Goal: Task Accomplishment & Management: Complete application form

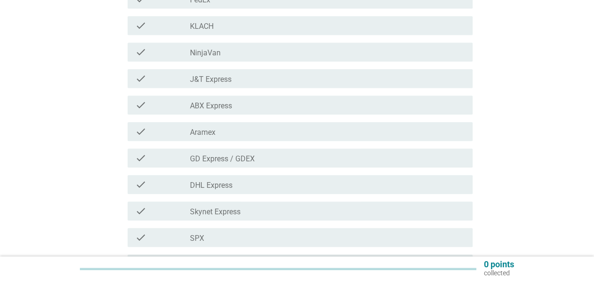
scroll to position [236, 0]
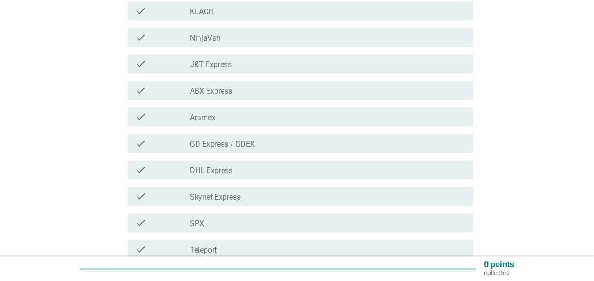
click at [241, 123] on div "check check_box_outline_blank Aramex" at bounding box center [300, 116] width 345 height 19
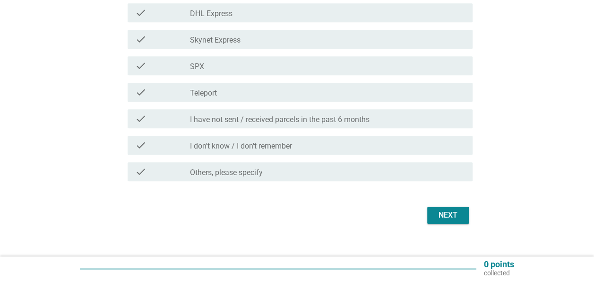
scroll to position [406, 0]
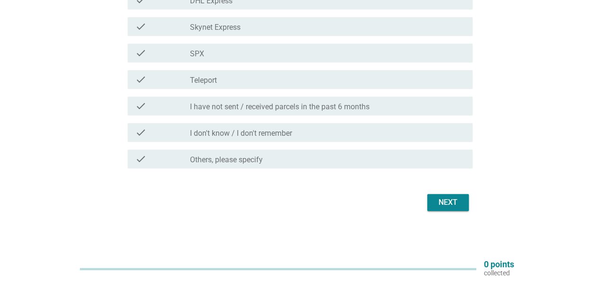
click at [438, 201] on div "Next" at bounding box center [448, 202] width 26 height 11
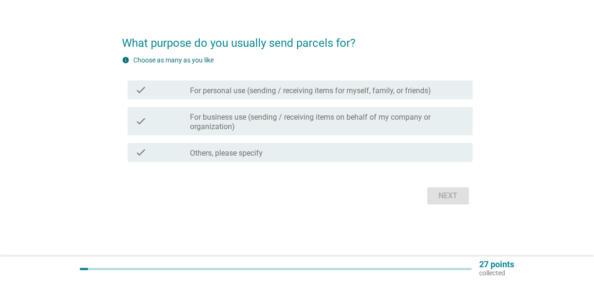
scroll to position [0, 0]
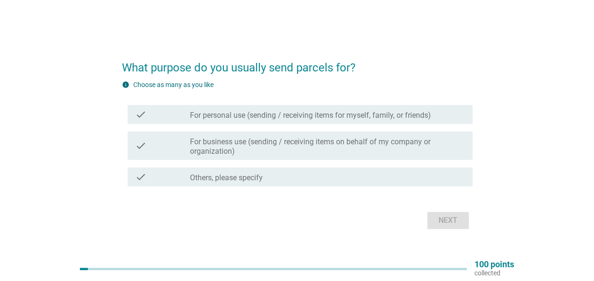
click at [276, 113] on label "For personal use (sending / receiving items for myself, family, or friends)" at bounding box center [310, 115] width 241 height 9
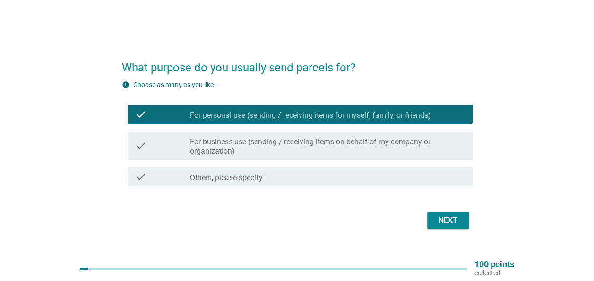
click at [442, 219] on div "Next" at bounding box center [448, 220] width 26 height 11
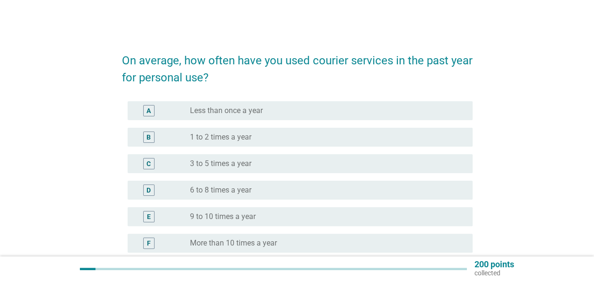
scroll to position [47, 0]
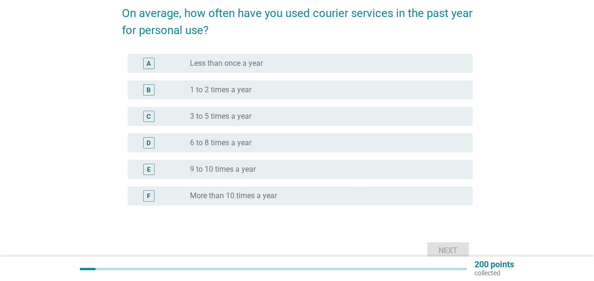
click at [235, 64] on label "Less than once a year" at bounding box center [226, 63] width 73 height 9
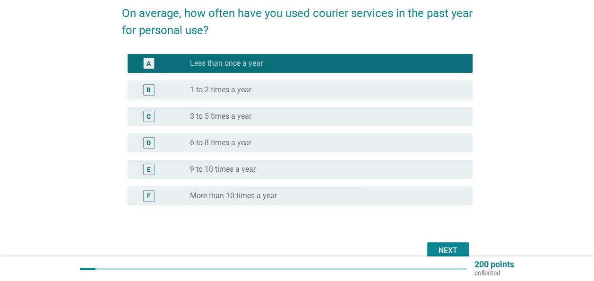
click at [433, 245] on button "Next" at bounding box center [448, 250] width 42 height 17
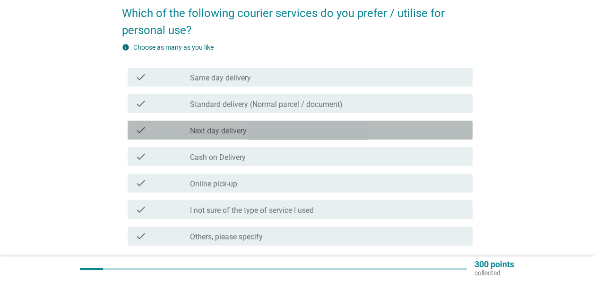
click at [264, 130] on div "check_box_outline_blank Next day delivery" at bounding box center [327, 129] width 275 height 11
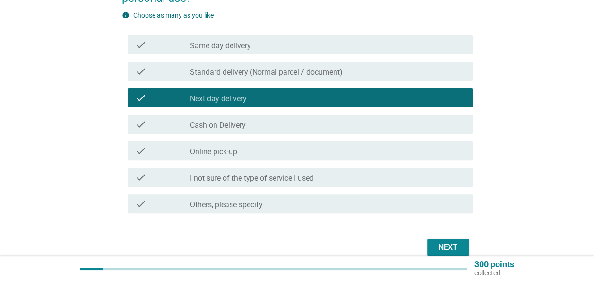
scroll to position [95, 0]
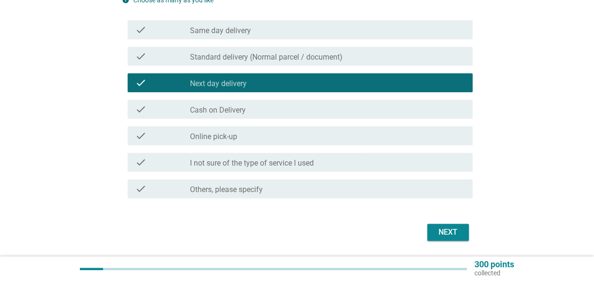
click at [269, 29] on div "check_box_outline_blank Same day delivery" at bounding box center [327, 29] width 275 height 11
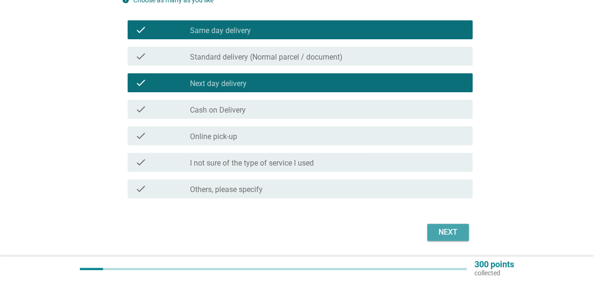
click at [454, 235] on div "Next" at bounding box center [448, 231] width 26 height 11
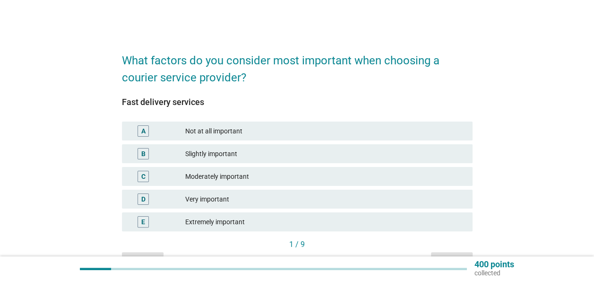
scroll to position [47, 0]
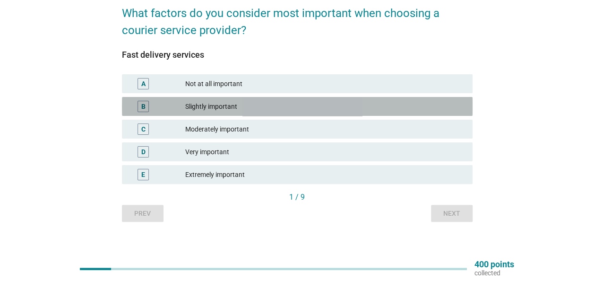
click at [253, 108] on div "Slightly important" at bounding box center [325, 106] width 280 height 11
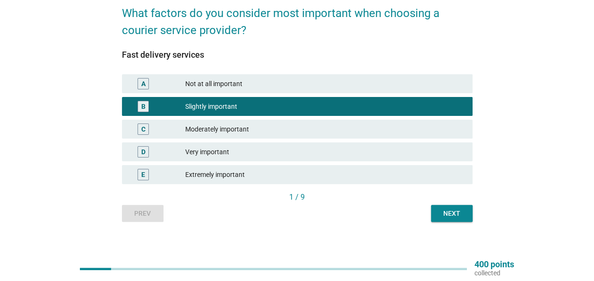
click at [248, 156] on div "Very important" at bounding box center [325, 151] width 280 height 11
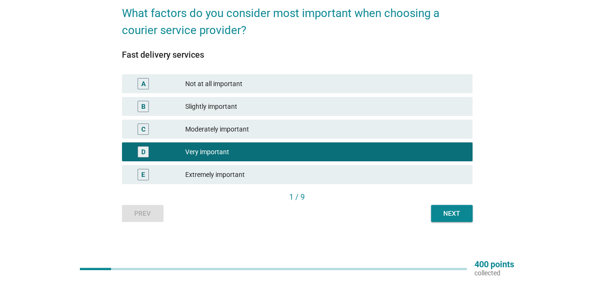
click at [449, 211] on div "Next" at bounding box center [452, 213] width 26 height 10
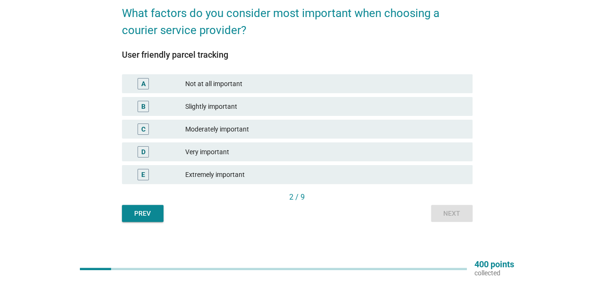
click at [204, 172] on div "Extremely important" at bounding box center [325, 174] width 280 height 11
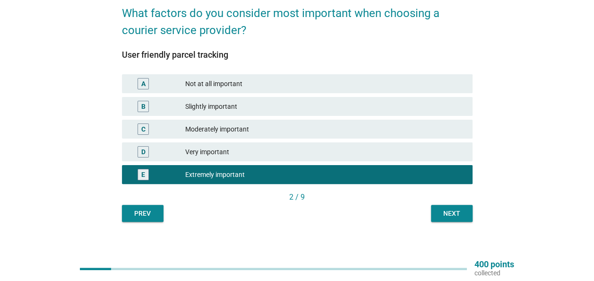
click at [449, 216] on div "Next" at bounding box center [452, 213] width 26 height 10
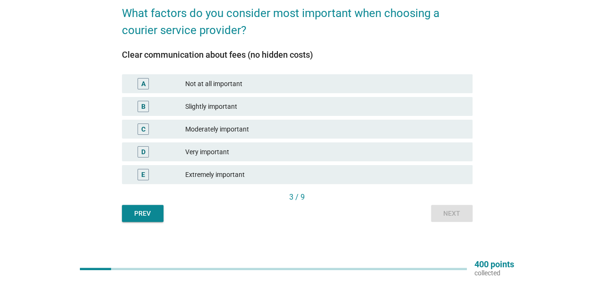
click at [263, 153] on div "Very important" at bounding box center [325, 151] width 280 height 11
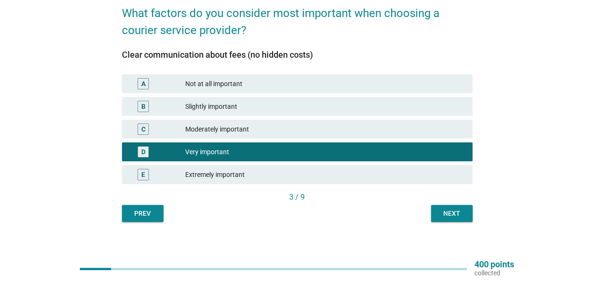
click at [447, 211] on div "Next" at bounding box center [452, 213] width 26 height 10
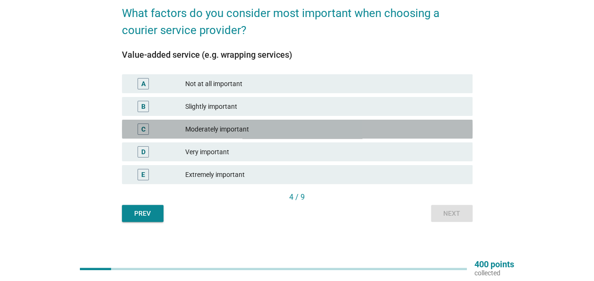
click at [259, 131] on div "Moderately important" at bounding box center [325, 128] width 280 height 11
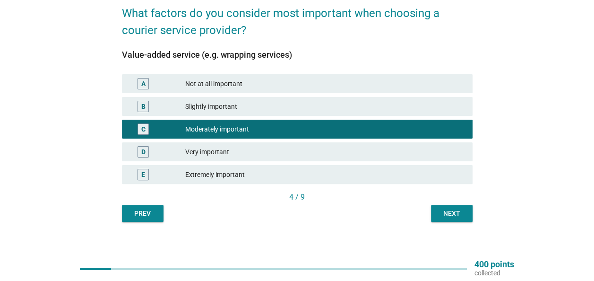
click at [338, 144] on div "D Very important" at bounding box center [297, 151] width 351 height 19
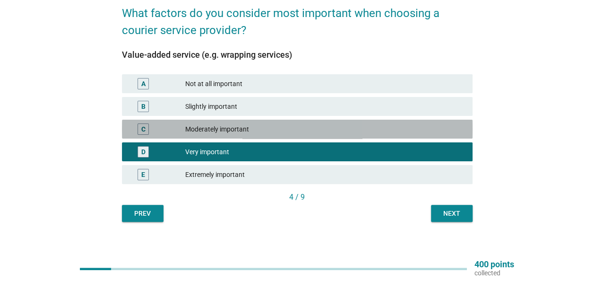
click at [298, 127] on div "Moderately important" at bounding box center [325, 128] width 280 height 11
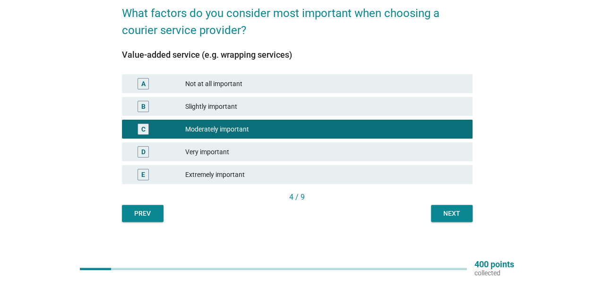
click at [451, 210] on div "Next" at bounding box center [452, 213] width 26 height 10
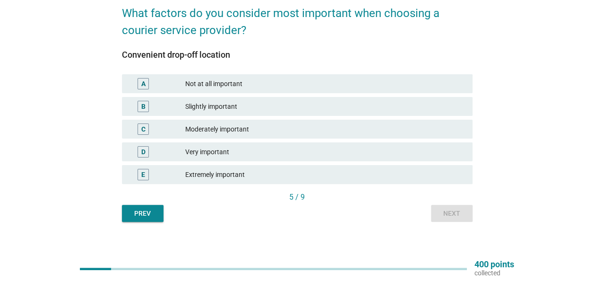
click at [261, 154] on div "Very important" at bounding box center [325, 151] width 280 height 11
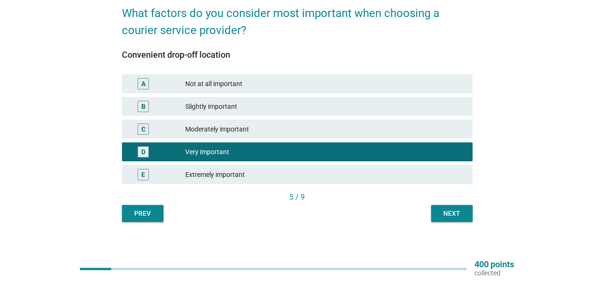
click at [445, 218] on button "Next" at bounding box center [452, 213] width 42 height 17
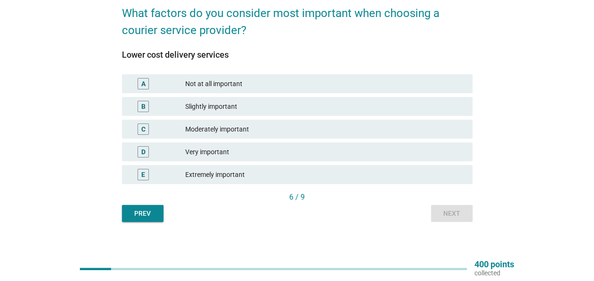
click at [253, 175] on div "Extremely important" at bounding box center [325, 174] width 280 height 11
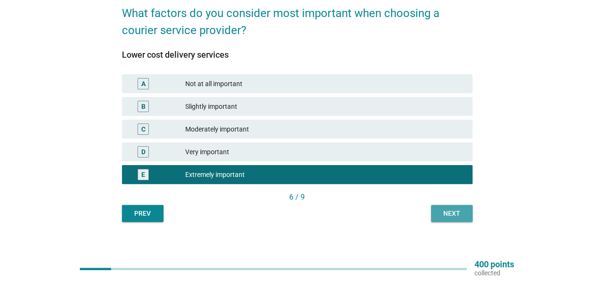
click at [452, 218] on button "Next" at bounding box center [452, 213] width 42 height 17
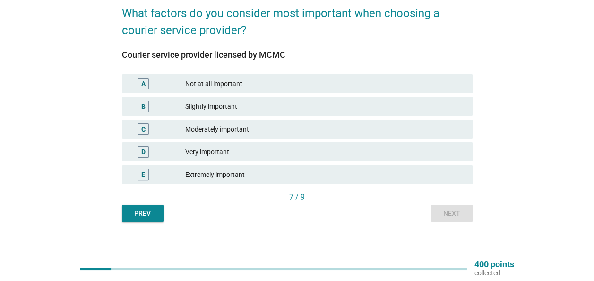
click at [257, 133] on div "Moderately important" at bounding box center [325, 128] width 280 height 11
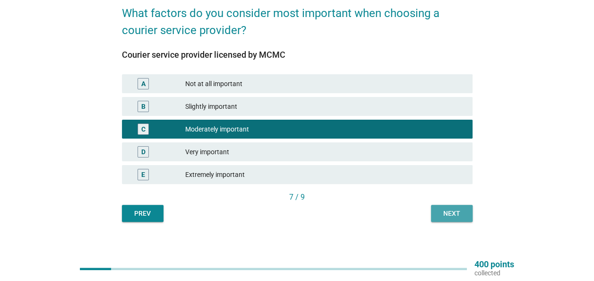
click at [441, 214] on div "Next" at bounding box center [452, 213] width 26 height 10
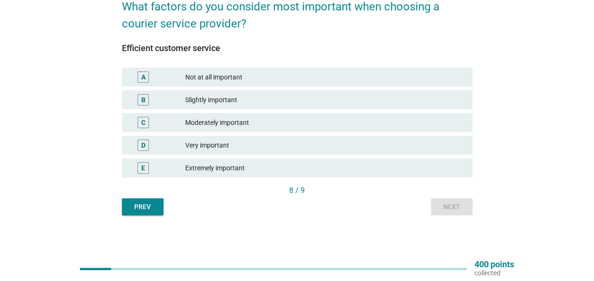
scroll to position [55, 0]
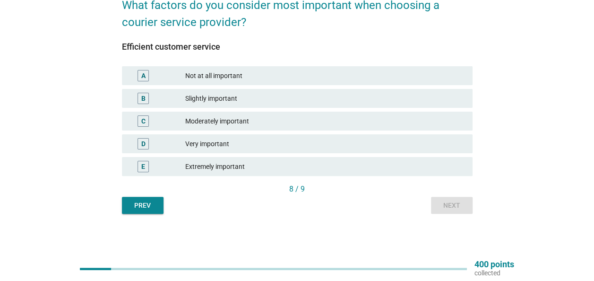
click at [267, 149] on div "Very important" at bounding box center [325, 143] width 280 height 11
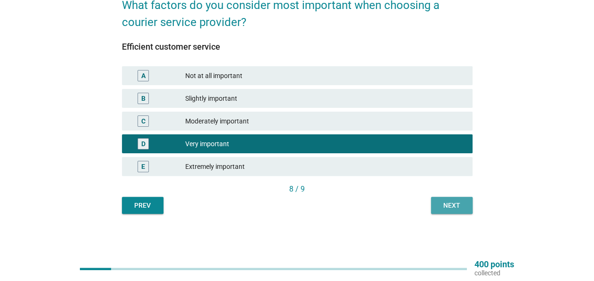
click at [445, 206] on div "Next" at bounding box center [452, 205] width 26 height 10
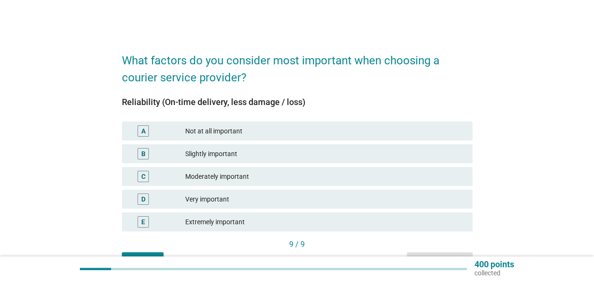
scroll to position [47, 0]
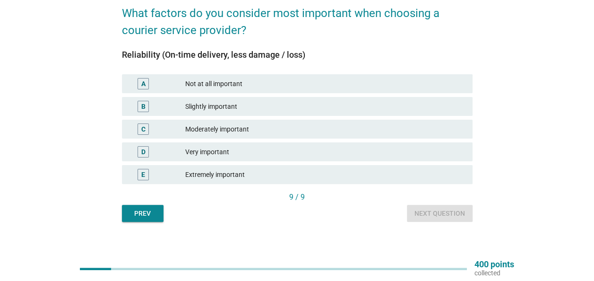
click at [256, 172] on div "Extremely important" at bounding box center [325, 174] width 280 height 11
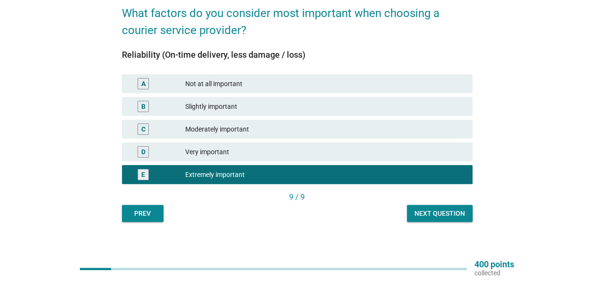
click at [429, 216] on div "Next question" at bounding box center [439, 213] width 51 height 10
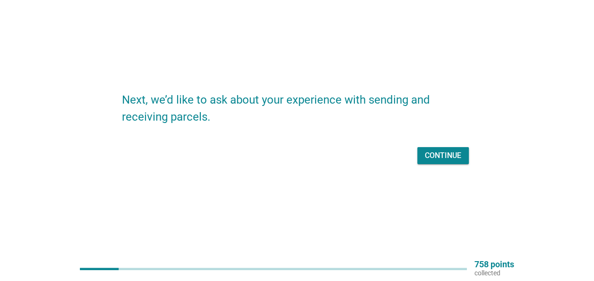
scroll to position [25, 0]
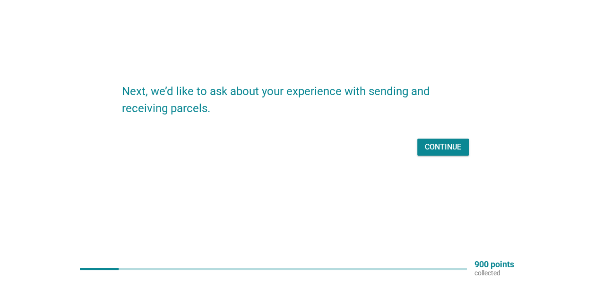
click at [437, 150] on div "Continue" at bounding box center [443, 146] width 36 height 11
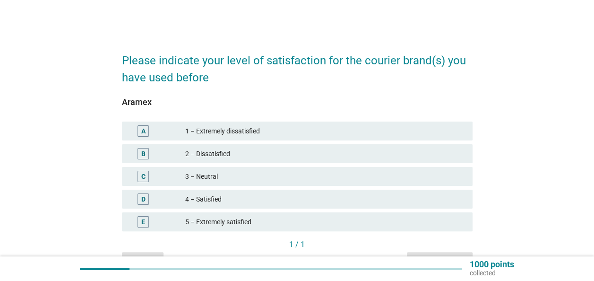
click at [256, 202] on div "4 – Satisfied" at bounding box center [325, 198] width 280 height 11
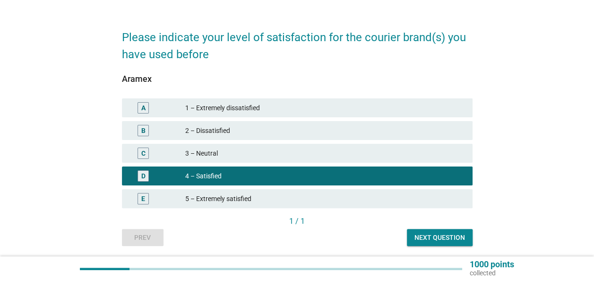
scroll to position [55, 0]
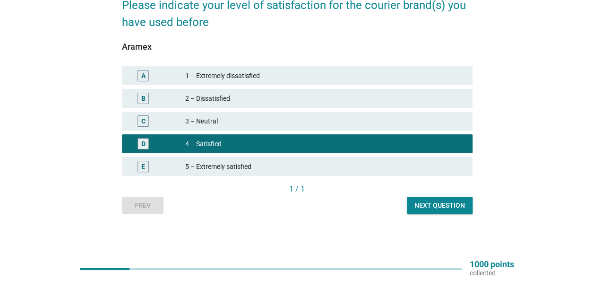
click at [432, 208] on div "Next question" at bounding box center [439, 205] width 51 height 10
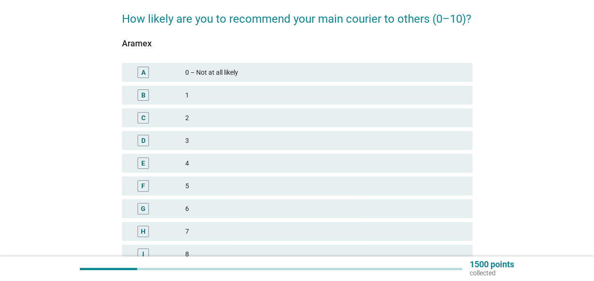
scroll to position [95, 0]
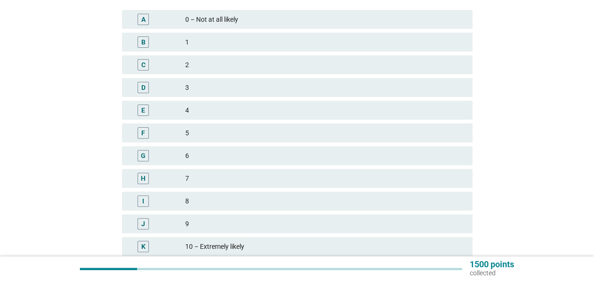
click at [265, 203] on div "8" at bounding box center [325, 200] width 280 height 11
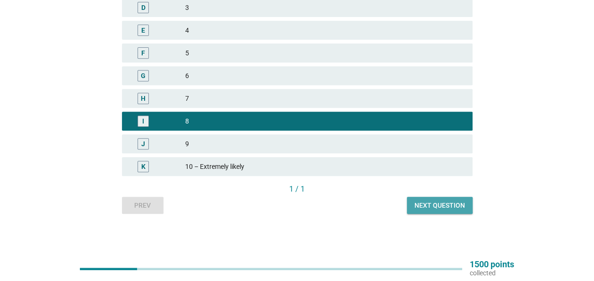
click at [416, 204] on div "Next question" at bounding box center [439, 205] width 51 height 10
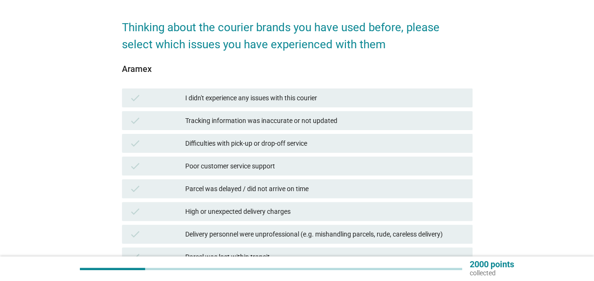
scroll to position [47, 0]
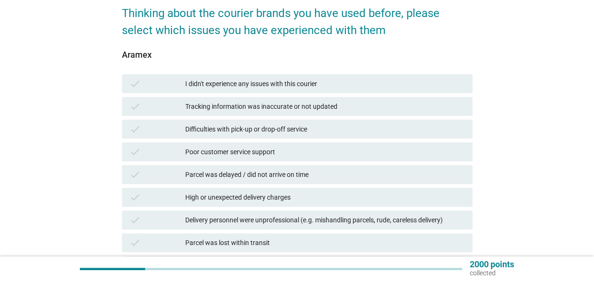
click at [285, 87] on div "I didn't experience any issues with this courier" at bounding box center [325, 83] width 280 height 11
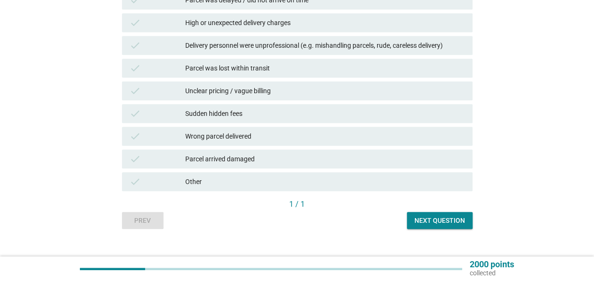
scroll to position [236, 0]
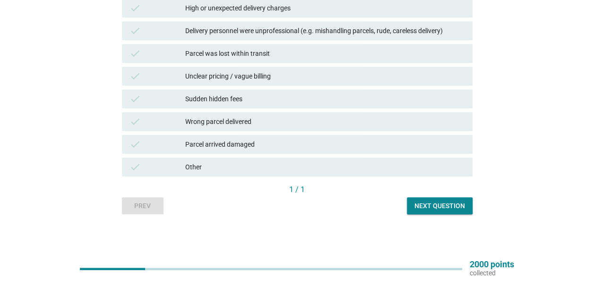
click at [430, 207] on div "Next question" at bounding box center [439, 206] width 51 height 10
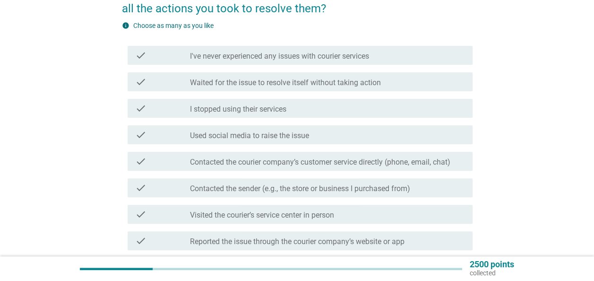
scroll to position [47, 0]
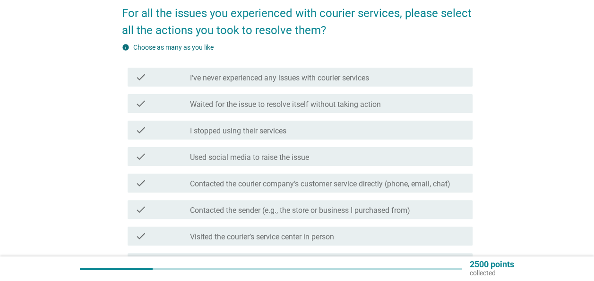
click at [250, 78] on label "I've never experienced any issues with courier services" at bounding box center [279, 77] width 179 height 9
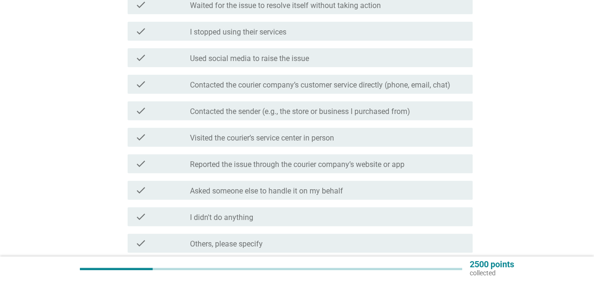
scroll to position [230, 0]
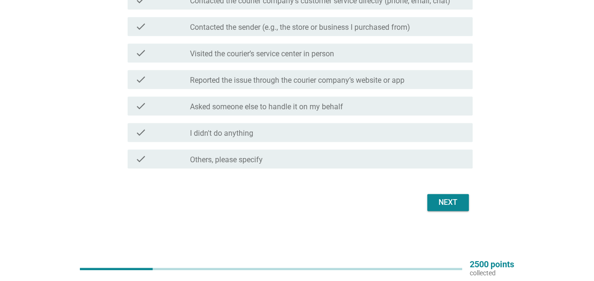
click at [458, 197] on div "Next" at bounding box center [448, 202] width 26 height 11
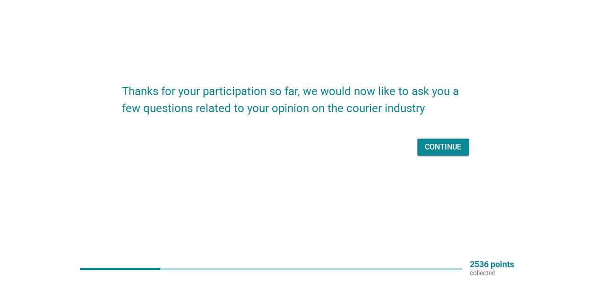
scroll to position [0, 0]
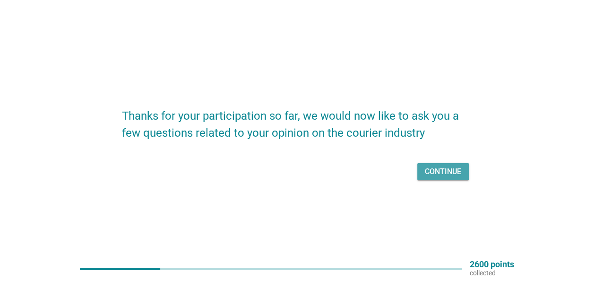
click at [444, 171] on div "Continue" at bounding box center [443, 171] width 36 height 11
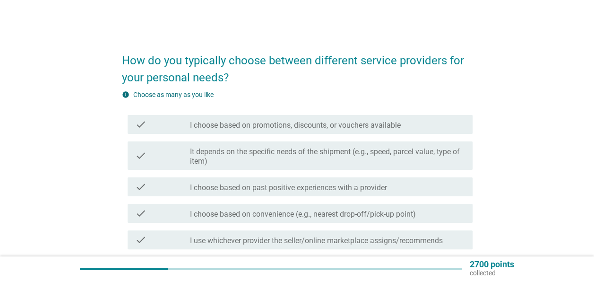
scroll to position [47, 0]
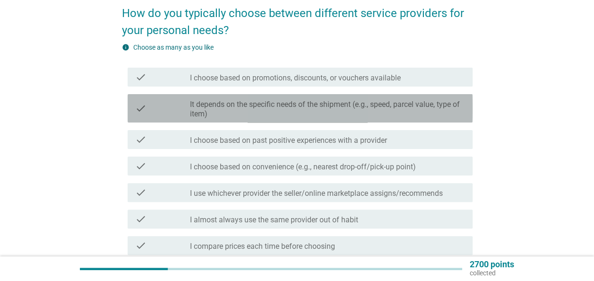
click at [326, 118] on label "It depends on the specific needs of the shipment (e.g., speed, parcel value, ty…" at bounding box center [327, 109] width 275 height 19
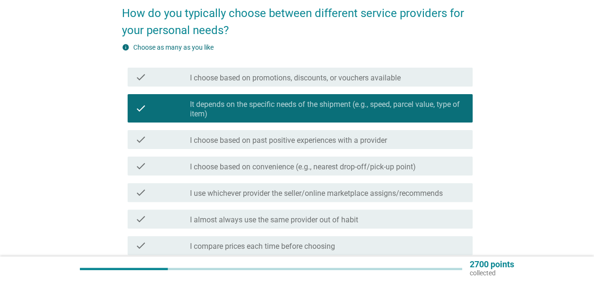
click at [318, 169] on label "I choose based on convenience (e.g., nearest drop-off/pick-up point)" at bounding box center [303, 166] width 226 height 9
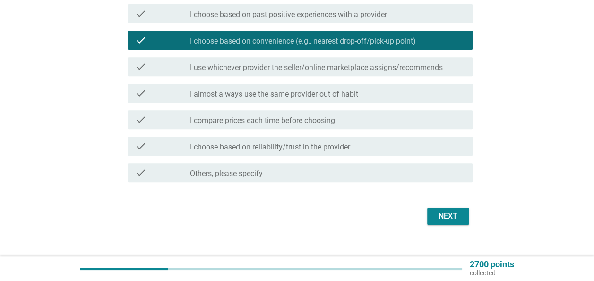
scroll to position [187, 0]
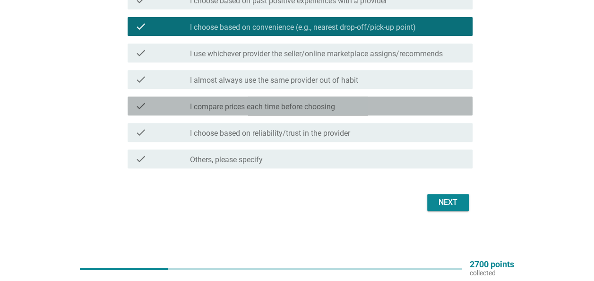
click at [299, 104] on label "I compare prices each time before choosing" at bounding box center [262, 106] width 145 height 9
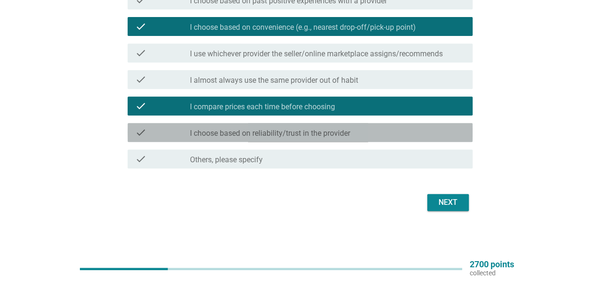
click at [323, 137] on label "I choose based on reliability/trust in the provider" at bounding box center [270, 133] width 160 height 9
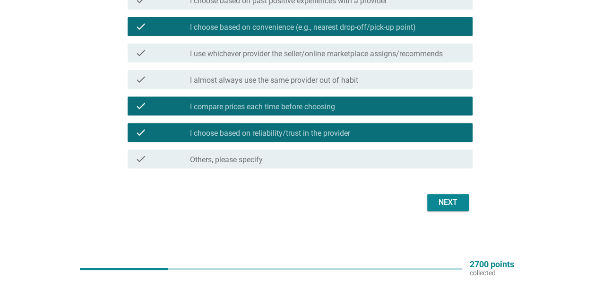
click at [438, 197] on div "Next" at bounding box center [448, 202] width 26 height 11
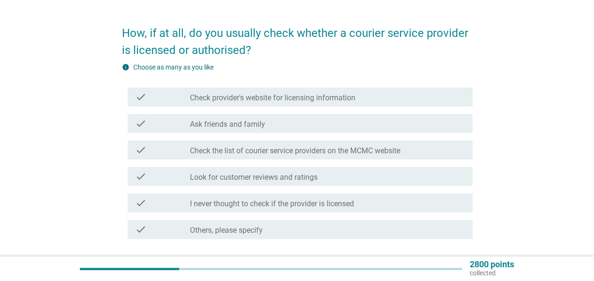
scroll to position [47, 0]
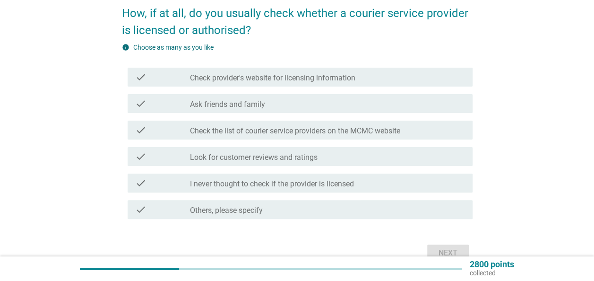
click at [322, 78] on label "Check provider's website for licensing information" at bounding box center [272, 77] width 165 height 9
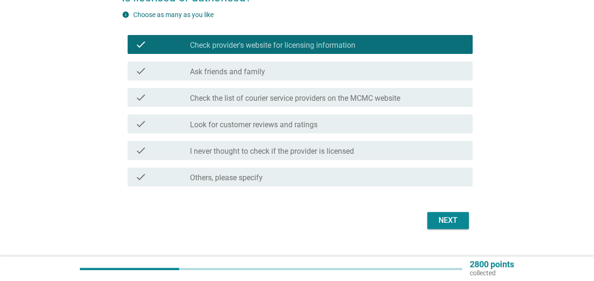
scroll to position [95, 0]
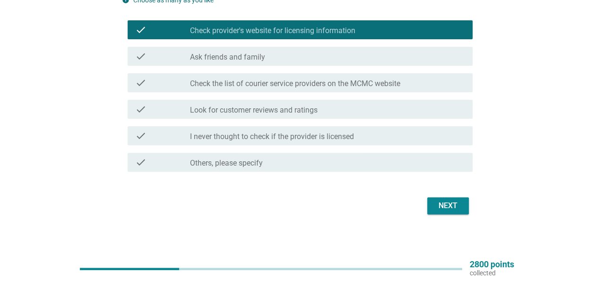
click at [446, 210] on div "Next" at bounding box center [448, 205] width 26 height 11
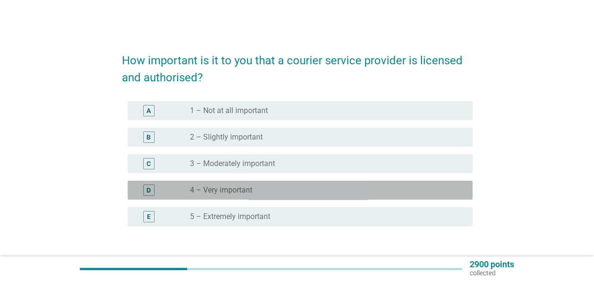
click at [266, 185] on div "radio_button_unchecked 4 – Very important" at bounding box center [323, 189] width 267 height 9
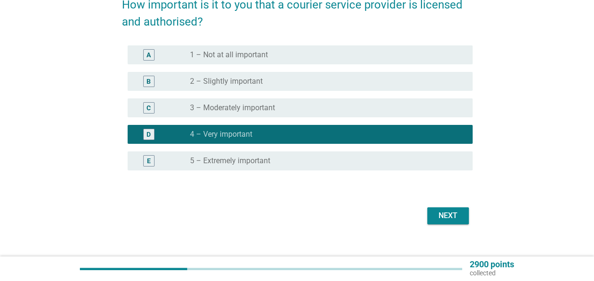
scroll to position [69, 0]
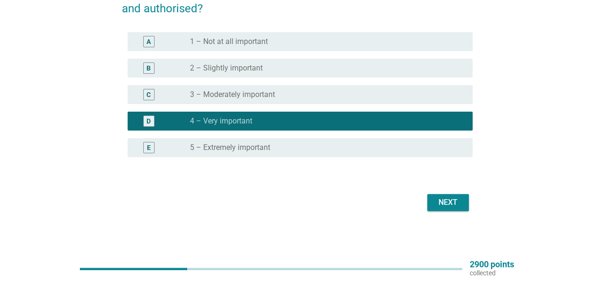
click at [433, 208] on button "Next" at bounding box center [448, 202] width 42 height 17
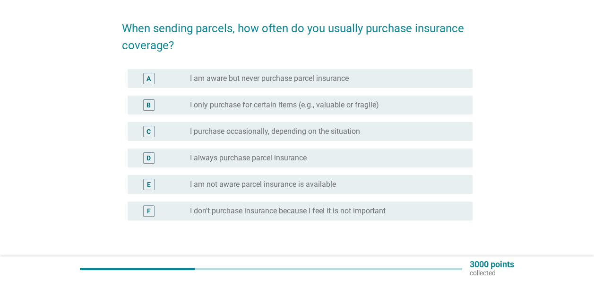
scroll to position [47, 0]
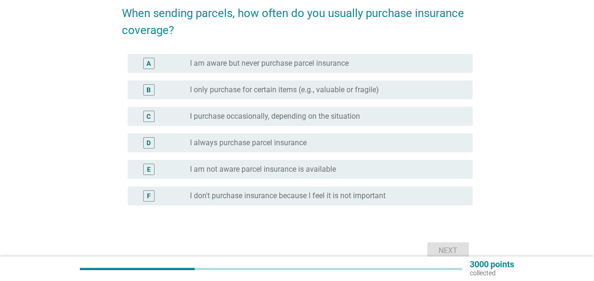
click at [336, 80] on div "B radio_button_unchecked I only purchase for certain items (e.g., valuable or f…" at bounding box center [300, 89] width 345 height 19
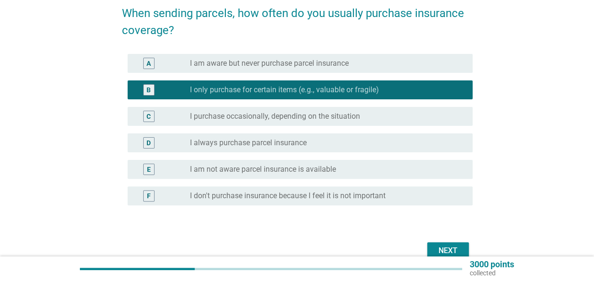
click at [448, 245] on div "Next" at bounding box center [448, 250] width 26 height 11
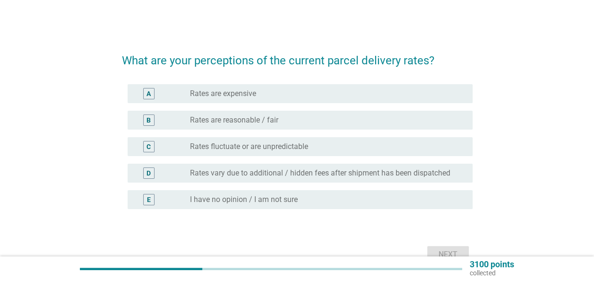
click at [293, 98] on div "radio_button_unchecked Rates are expensive" at bounding box center [323, 93] width 267 height 9
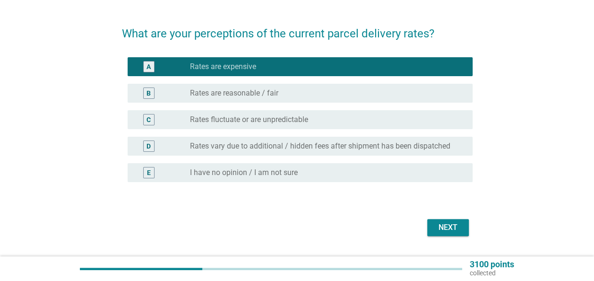
scroll to position [47, 0]
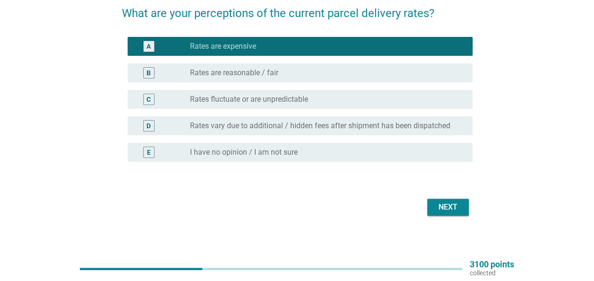
click at [449, 208] on div "Next" at bounding box center [448, 206] width 26 height 11
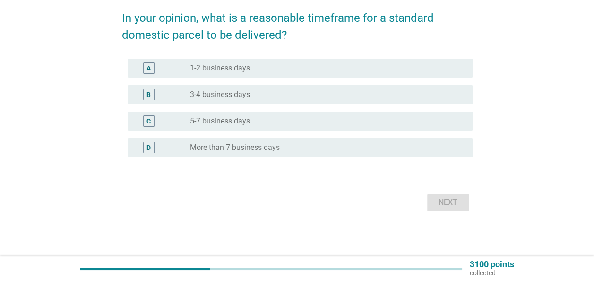
scroll to position [0, 0]
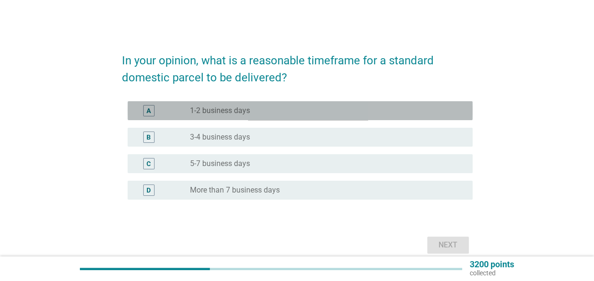
click at [262, 111] on div "radio_button_unchecked 1-2 business days" at bounding box center [323, 110] width 267 height 9
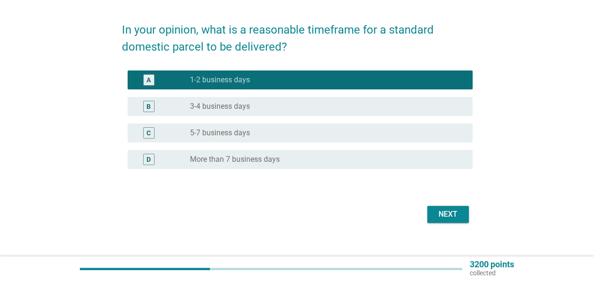
scroll to position [43, 0]
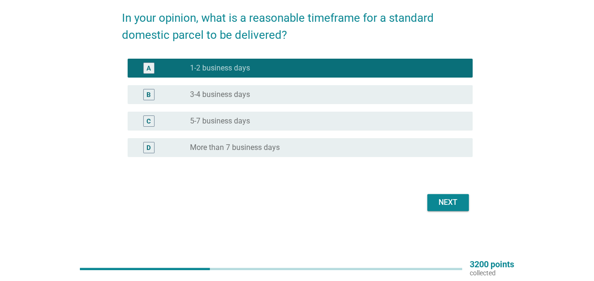
click at [262, 100] on div "radio_button_unchecked 3-4 business days" at bounding box center [327, 94] width 275 height 11
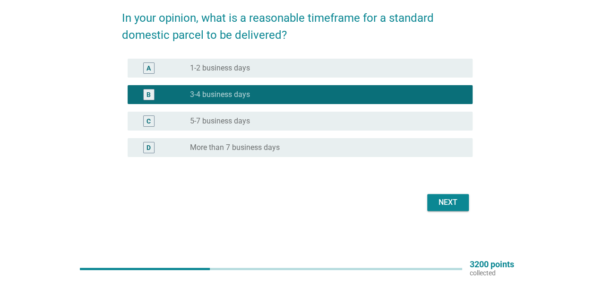
click at [261, 70] on div "radio_button_unchecked 1-2 business days" at bounding box center [323, 67] width 267 height 9
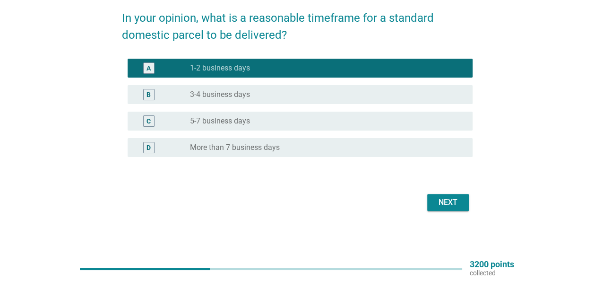
click at [273, 103] on div "B radio_button_unchecked 3-4 business days" at bounding box center [300, 94] width 345 height 19
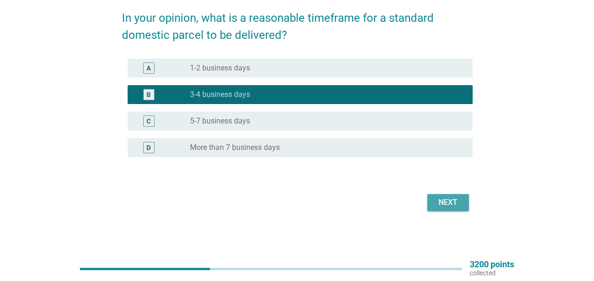
click at [447, 198] on div "Next" at bounding box center [448, 202] width 26 height 11
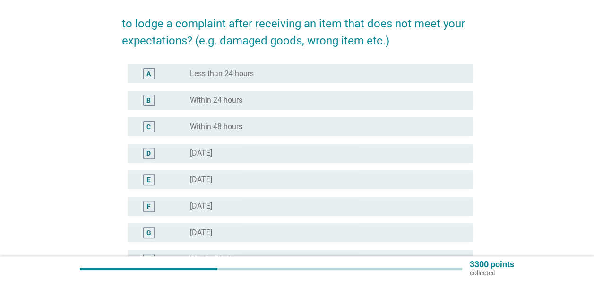
scroll to position [95, 0]
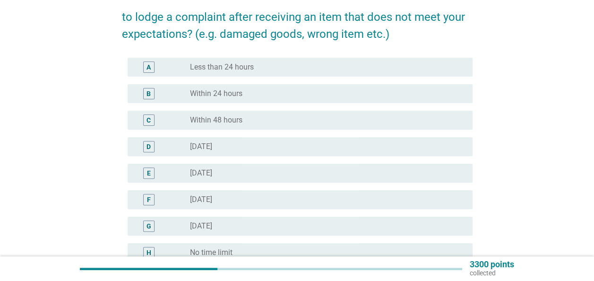
click at [235, 118] on label "Within 48 hours" at bounding box center [216, 119] width 52 height 9
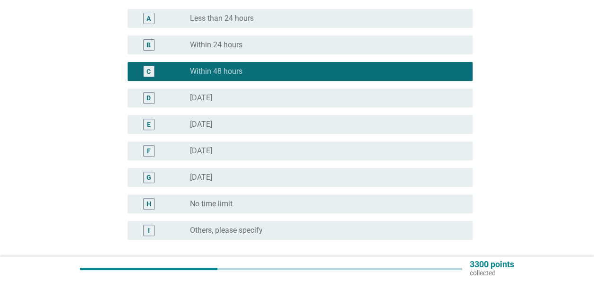
scroll to position [189, 0]
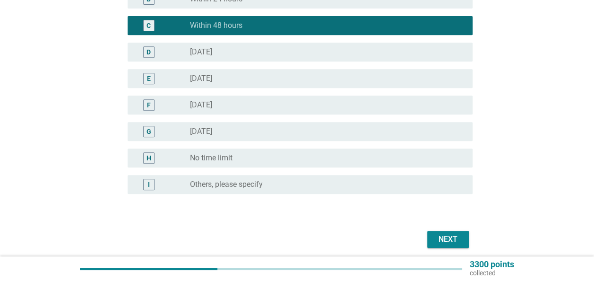
click at [449, 240] on div "Next" at bounding box center [448, 238] width 26 height 11
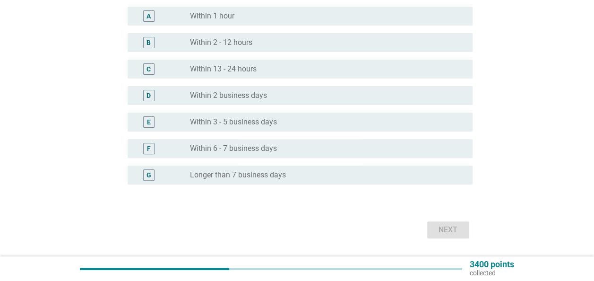
scroll to position [47, 0]
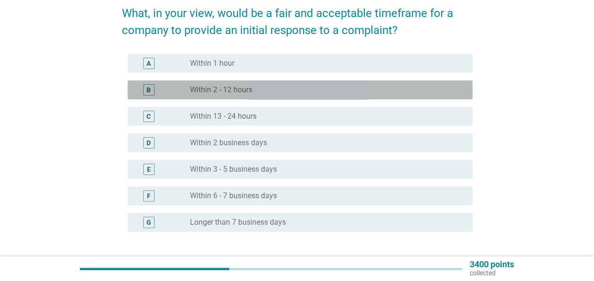
click at [244, 96] on div "B radio_button_unchecked Within 2 - 12 hours" at bounding box center [300, 89] width 345 height 19
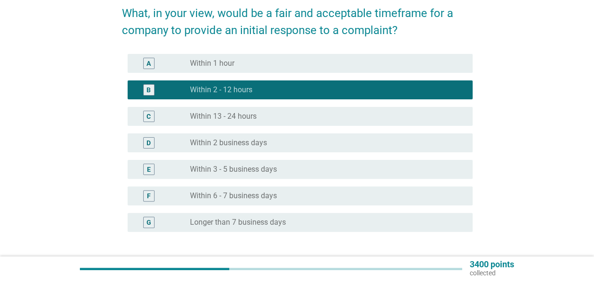
click at [233, 57] on div "A radio_button_unchecked Within 1 hour" at bounding box center [300, 63] width 345 height 19
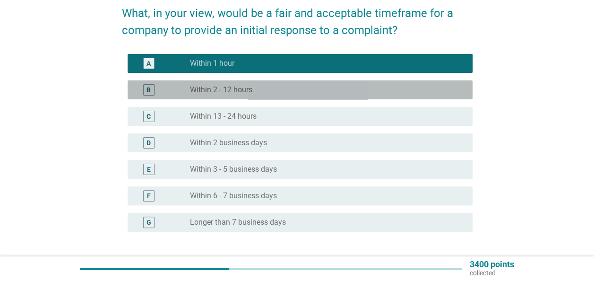
click at [249, 83] on div "B radio_button_unchecked Within 2 - 12 hours" at bounding box center [300, 89] width 345 height 19
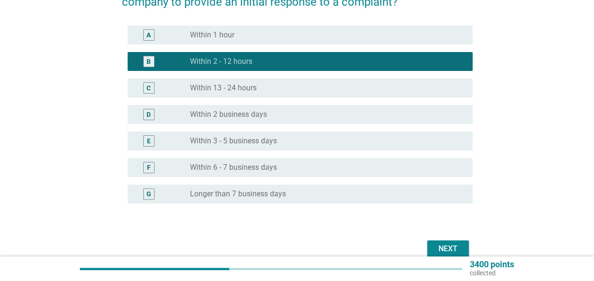
scroll to position [95, 0]
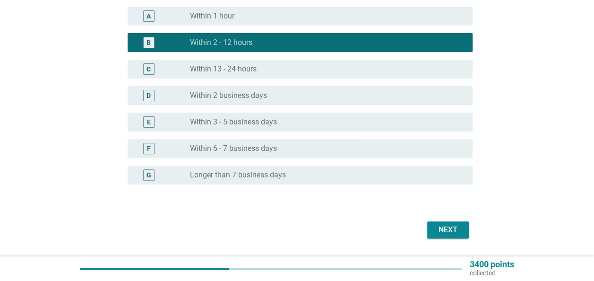
click at [438, 224] on button "Next" at bounding box center [448, 229] width 42 height 17
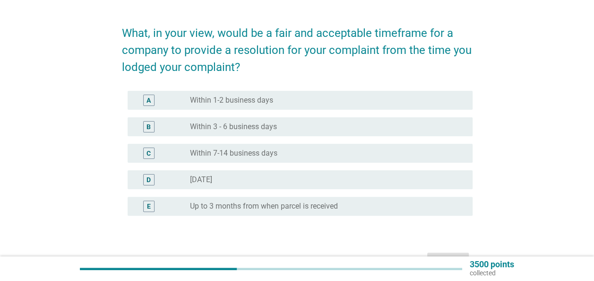
scroll to position [47, 0]
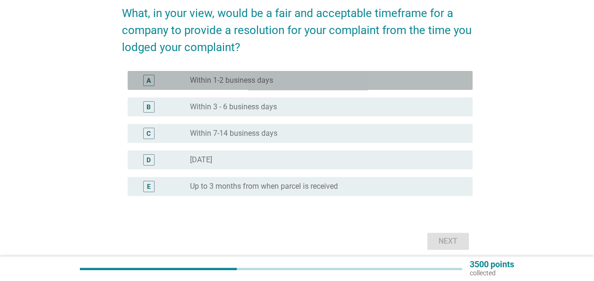
click at [255, 85] on label "Within 1-2 business days" at bounding box center [231, 80] width 83 height 9
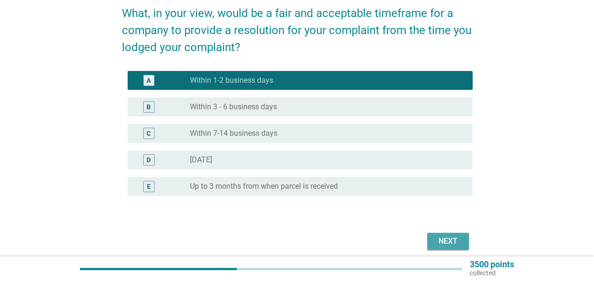
click at [444, 237] on div "Next" at bounding box center [448, 240] width 26 height 11
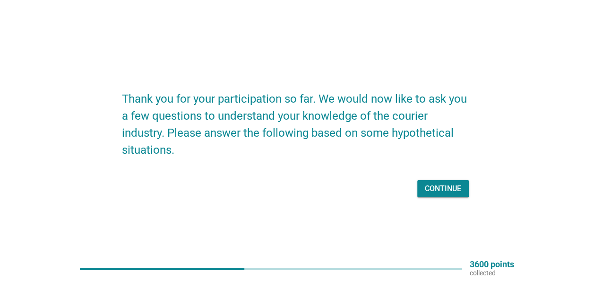
click at [444, 183] on div "Continue" at bounding box center [443, 188] width 36 height 11
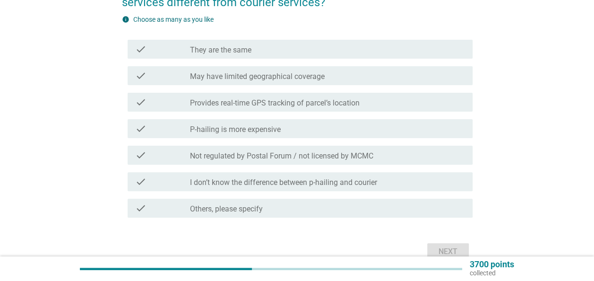
scroll to position [95, 0]
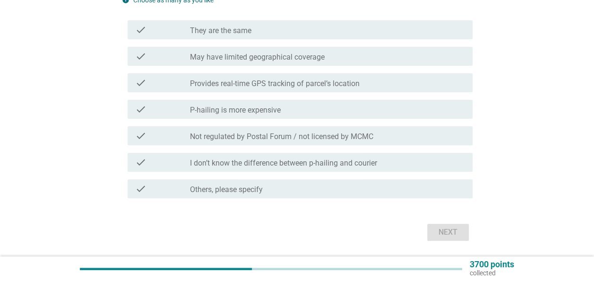
click at [343, 167] on label "I don’t know the difference between p-hailing and courier" at bounding box center [283, 162] width 187 height 9
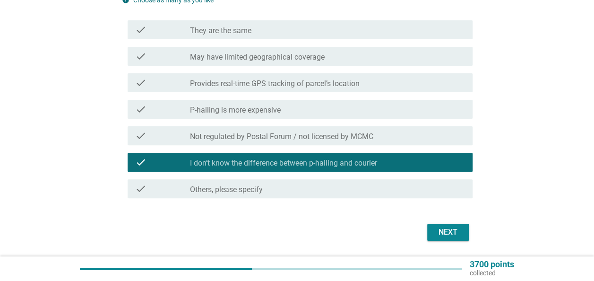
click at [448, 233] on div "Next" at bounding box center [448, 231] width 26 height 11
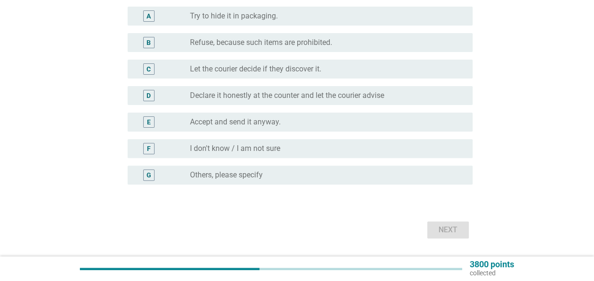
click at [307, 96] on label "Declare it honestly at the counter and let the courier advise" at bounding box center [287, 95] width 194 height 9
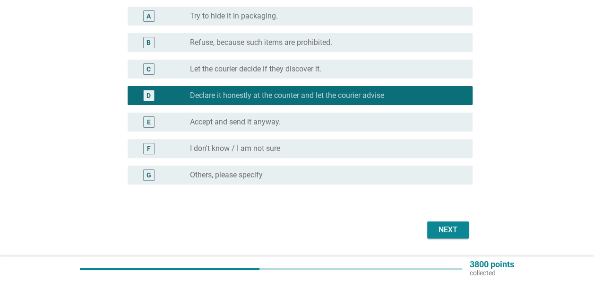
scroll to position [122, 0]
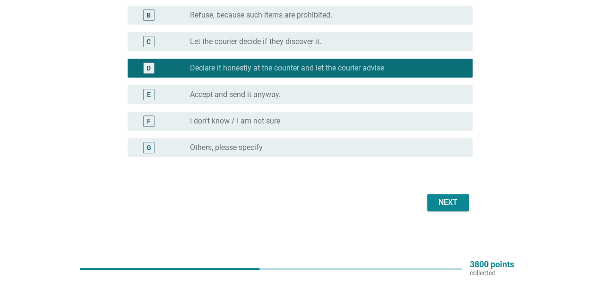
click at [452, 198] on div "Next" at bounding box center [448, 202] width 26 height 11
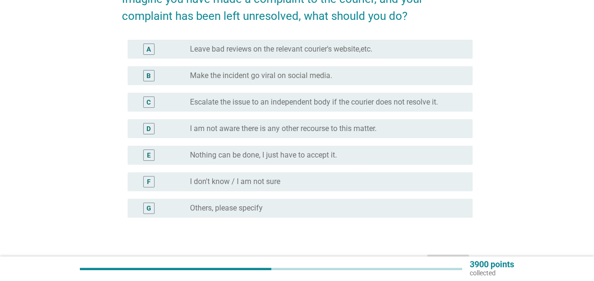
scroll to position [47, 0]
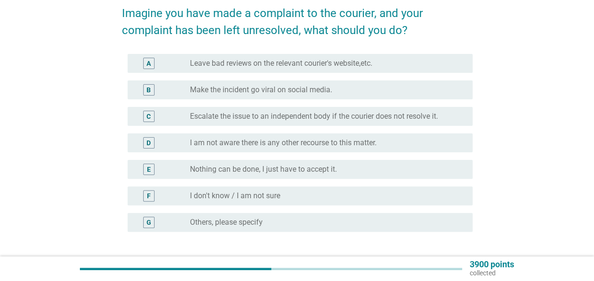
click at [310, 116] on label "Escalate the issue to an independent body if the courier does not resolve it." at bounding box center [314, 116] width 248 height 9
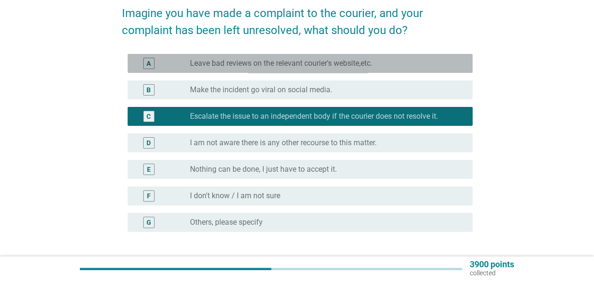
click at [294, 68] on div "radio_button_unchecked Leave bad reviews on the relevant courier's website,etc." at bounding box center [327, 63] width 275 height 11
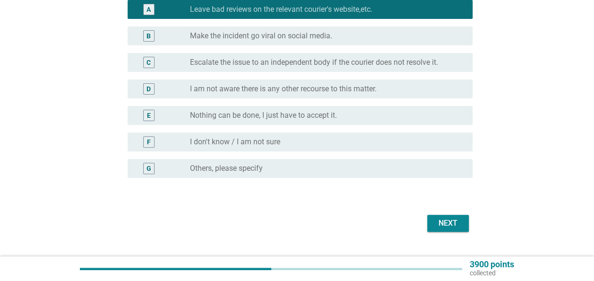
scroll to position [122, 0]
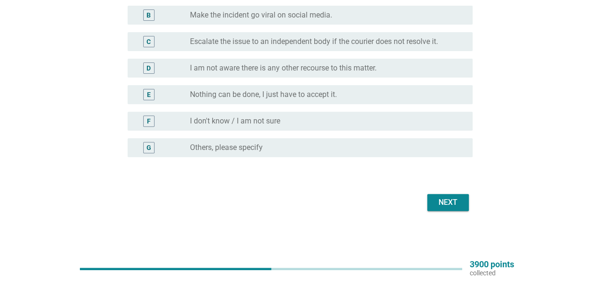
click at [443, 198] on div "Next" at bounding box center [448, 202] width 26 height 11
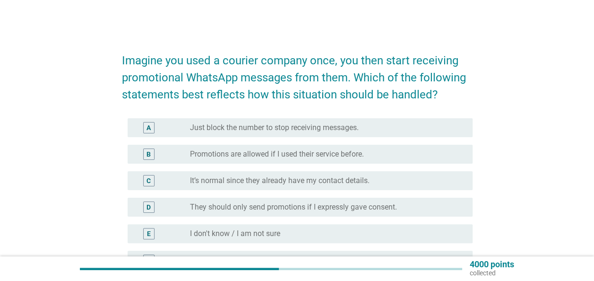
scroll to position [47, 0]
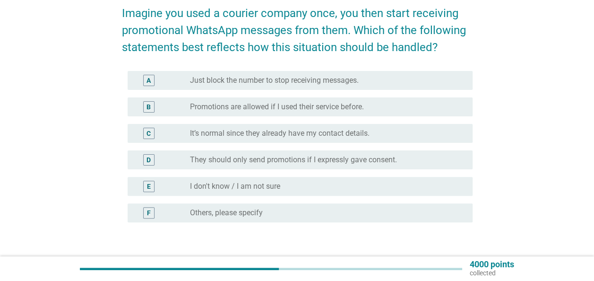
click at [294, 163] on label "They should only send promotions if I expressly gave consent." at bounding box center [293, 159] width 207 height 9
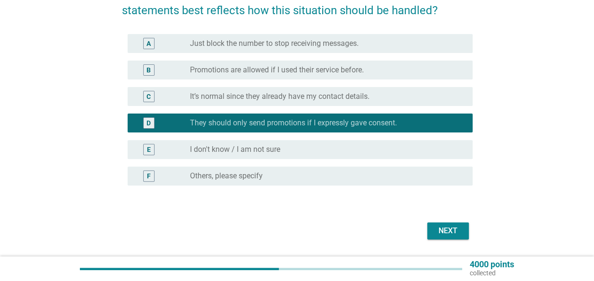
scroll to position [112, 0]
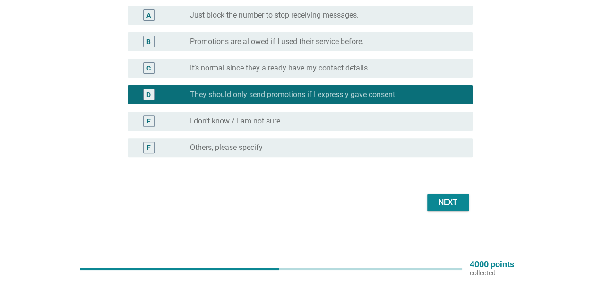
click at [455, 205] on div "Next" at bounding box center [448, 202] width 26 height 11
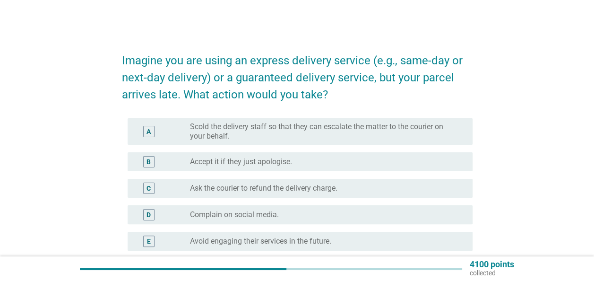
scroll to position [47, 0]
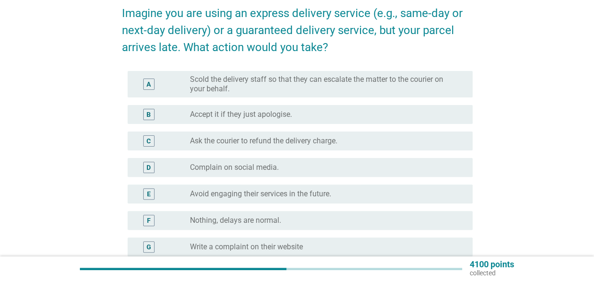
click at [329, 144] on label "Ask the courier to refund the delivery charge." at bounding box center [263, 140] width 147 height 9
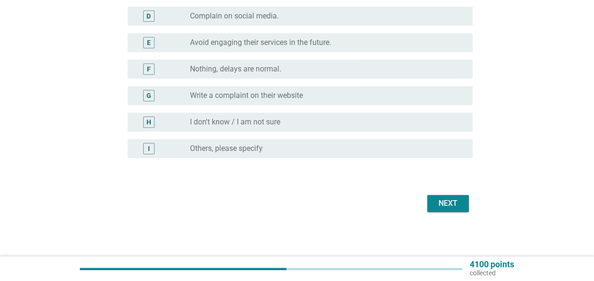
scroll to position [199, 0]
click at [450, 202] on div "Next" at bounding box center [448, 202] width 26 height 11
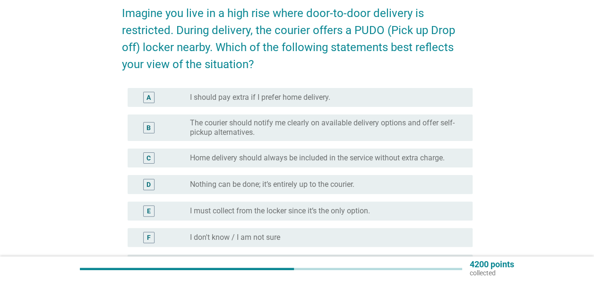
scroll to position [95, 0]
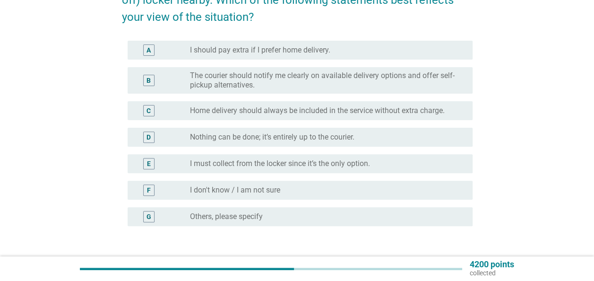
click at [353, 82] on label "The courier should notify me clearly on available delivery options and offer se…" at bounding box center [323, 80] width 267 height 19
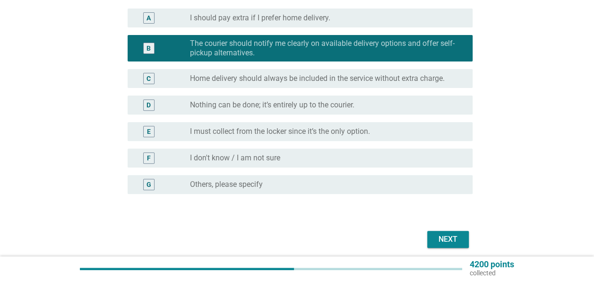
scroll to position [142, 0]
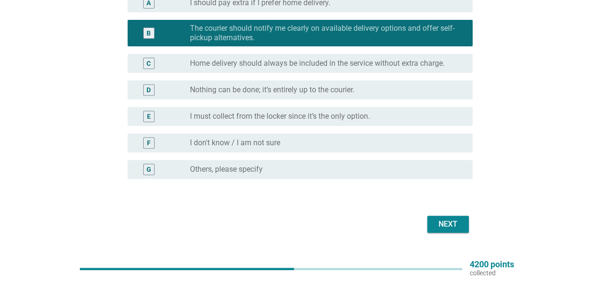
click at [431, 227] on button "Next" at bounding box center [448, 224] width 42 height 17
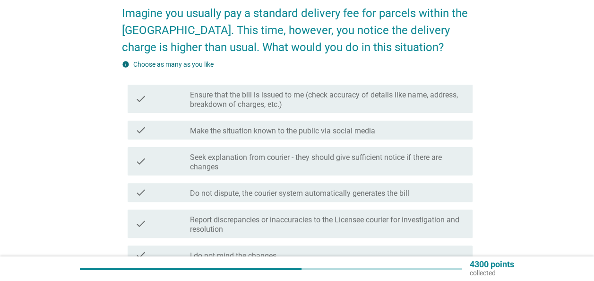
scroll to position [95, 0]
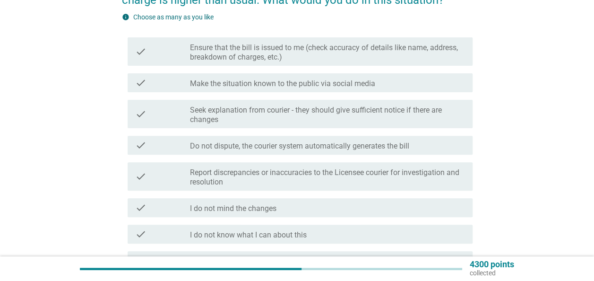
click at [254, 47] on label "Ensure that the bill is issued to me (check accuracy of details like name, addr…" at bounding box center [327, 52] width 275 height 19
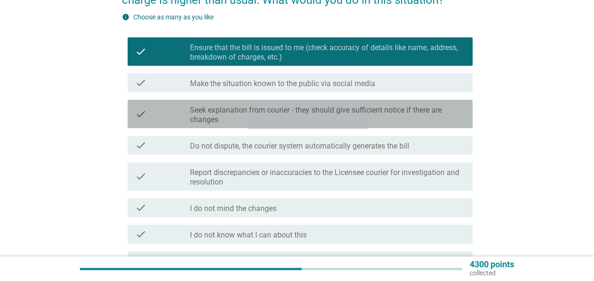
click at [252, 120] on label "Seek explanation from courier - they should give sufficient notice if there are…" at bounding box center [327, 114] width 275 height 19
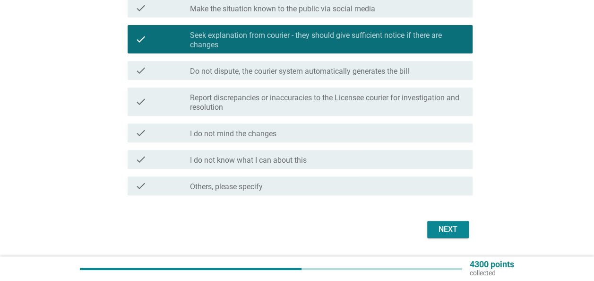
scroll to position [189, 0]
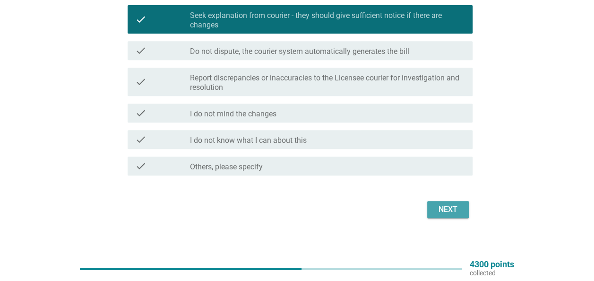
click at [430, 209] on button "Next" at bounding box center [448, 209] width 42 height 17
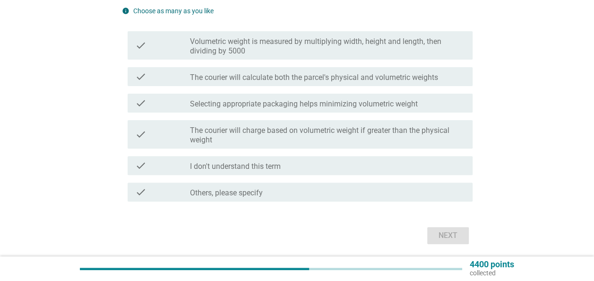
scroll to position [95, 0]
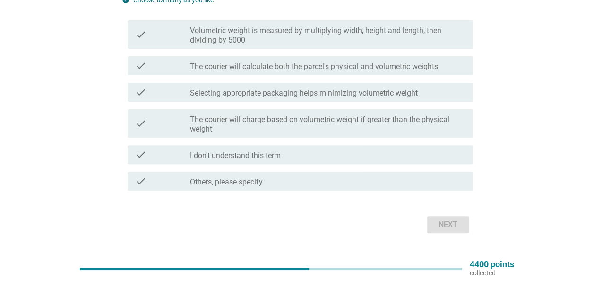
click at [269, 155] on label "I don't understand this term" at bounding box center [235, 155] width 91 height 9
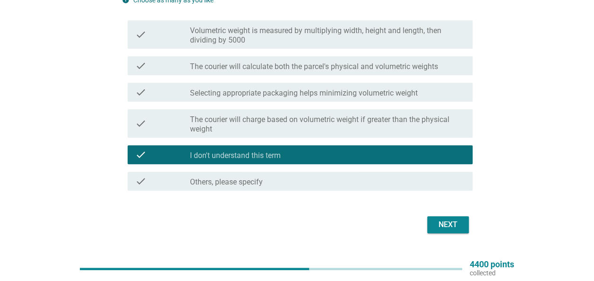
click at [462, 221] on button "Next" at bounding box center [448, 224] width 42 height 17
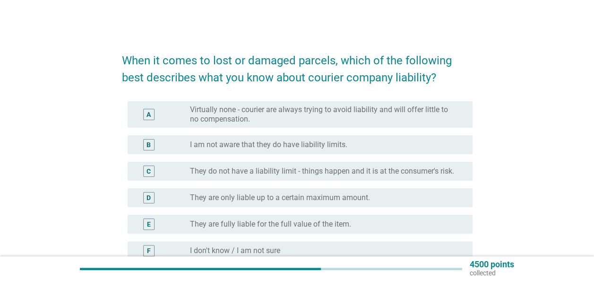
scroll to position [47, 0]
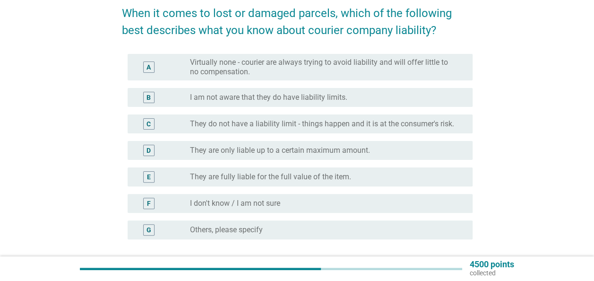
click at [278, 158] on div "D radio_button_unchecked They are only liable up to a certain maximum amount." at bounding box center [300, 150] width 345 height 19
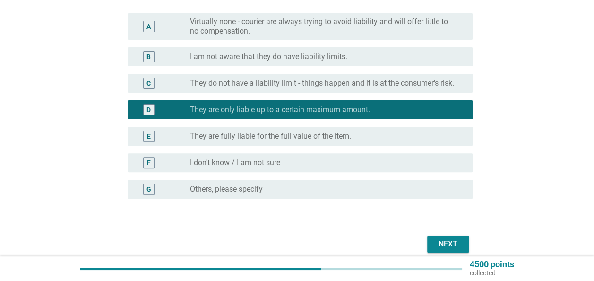
scroll to position [129, 0]
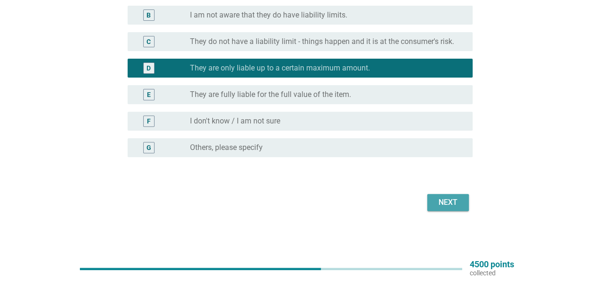
click at [443, 202] on div "Next" at bounding box center [448, 202] width 26 height 11
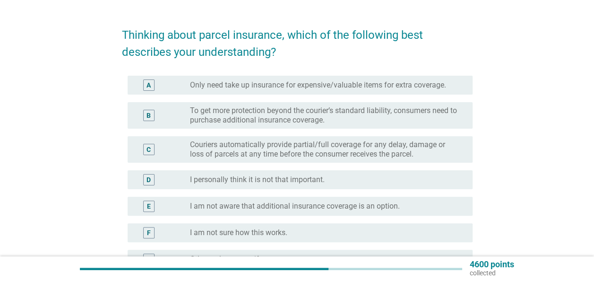
scroll to position [47, 0]
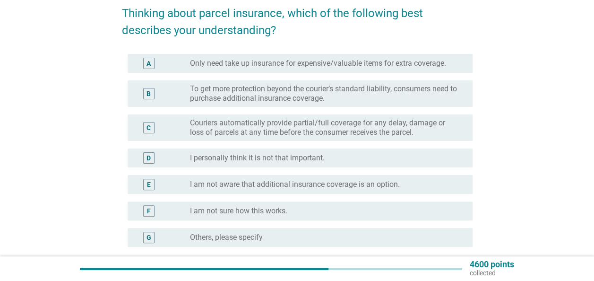
click at [271, 94] on label "To get more protection beyond the courier’s standard liability, consumers need …" at bounding box center [323, 93] width 267 height 19
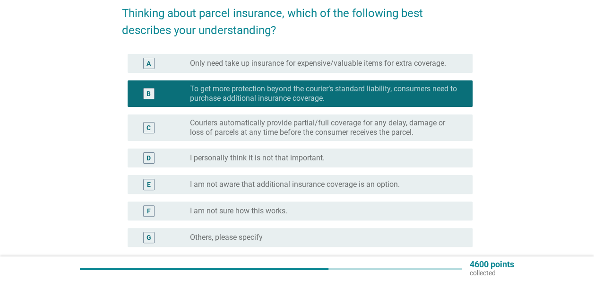
click at [291, 126] on label "Couriers automatically provide partial/full coverage for any delay, damage or l…" at bounding box center [323, 127] width 267 height 19
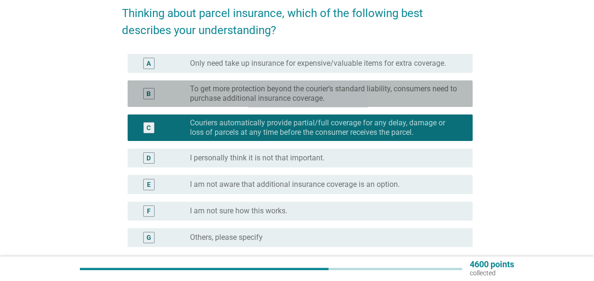
click at [286, 100] on label "To get more protection beyond the courier’s standard liability, consumers need …" at bounding box center [323, 93] width 267 height 19
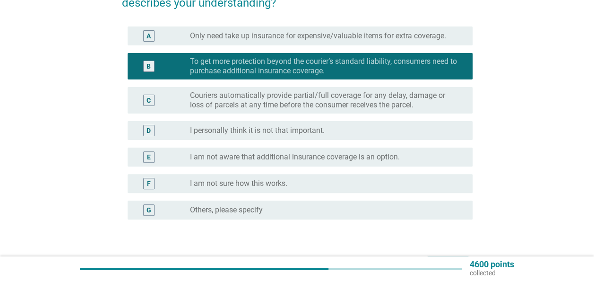
scroll to position [137, 0]
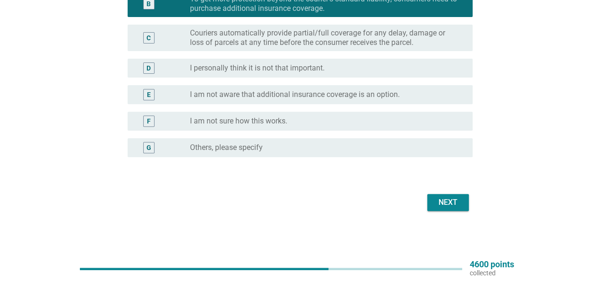
click at [440, 198] on div "Next" at bounding box center [448, 202] width 26 height 11
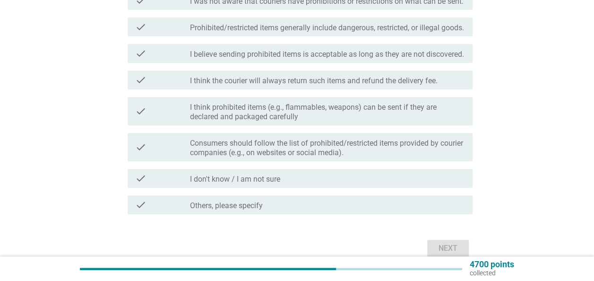
scroll to position [189, 0]
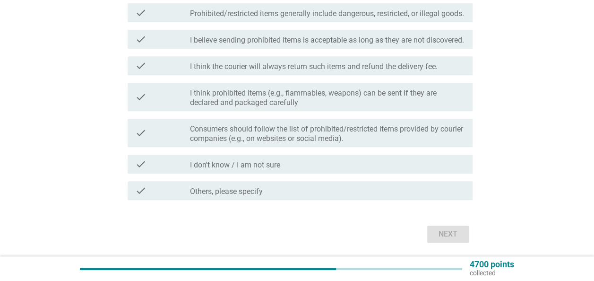
click at [302, 107] on label "I think prohibited items (e.g., flammables, weapons) can be sent if they are de…" at bounding box center [327, 97] width 275 height 19
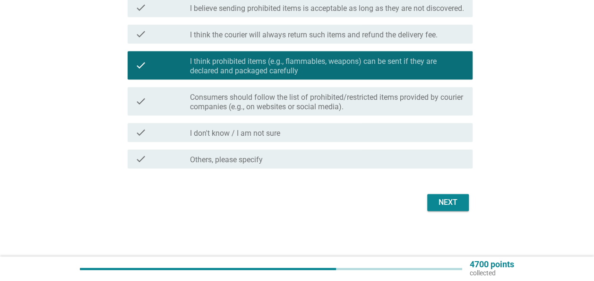
scroll to position [249, 0]
click at [437, 198] on div "Next" at bounding box center [448, 202] width 26 height 11
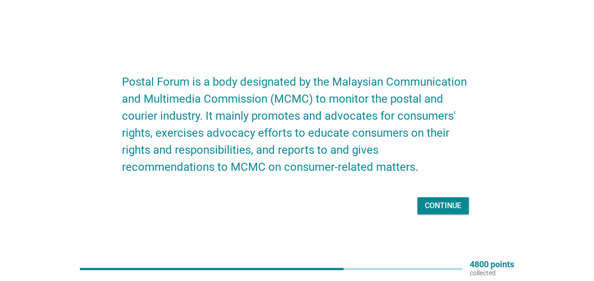
click at [455, 205] on div "Continue" at bounding box center [443, 205] width 36 height 11
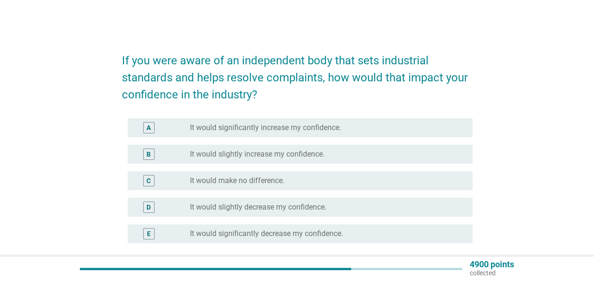
scroll to position [47, 0]
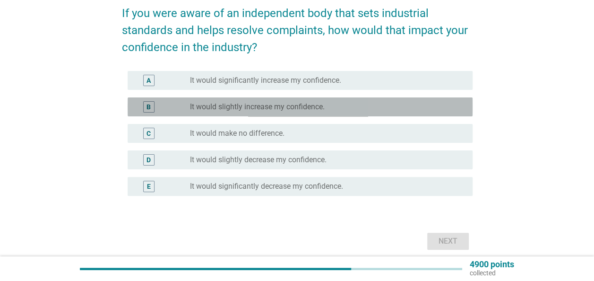
click at [276, 109] on label "It would slightly increase my confidence." at bounding box center [257, 106] width 135 height 9
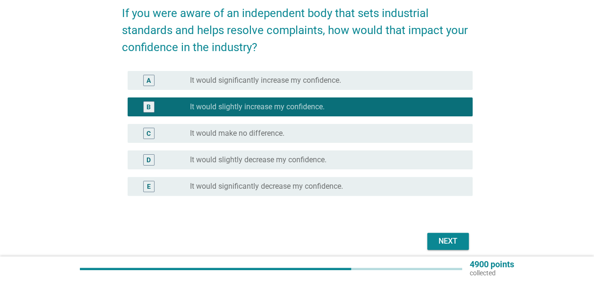
click at [446, 239] on div "Next" at bounding box center [448, 240] width 26 height 11
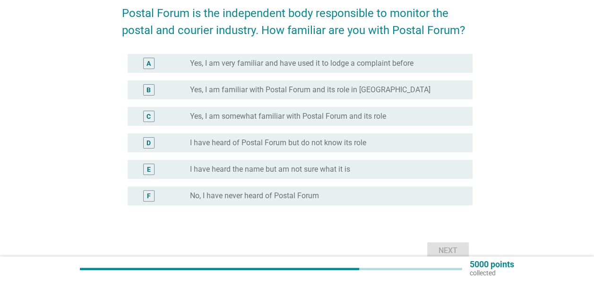
click at [342, 167] on label "I have heard the name but am not sure what it is" at bounding box center [270, 168] width 160 height 9
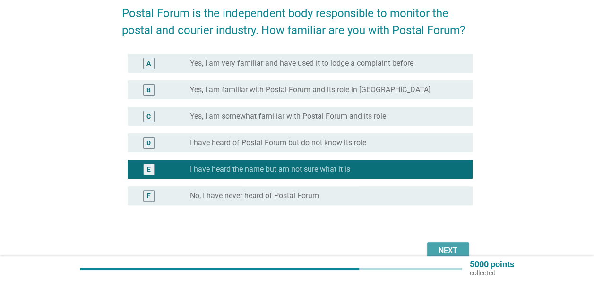
click at [437, 248] on div "Next" at bounding box center [448, 250] width 26 height 11
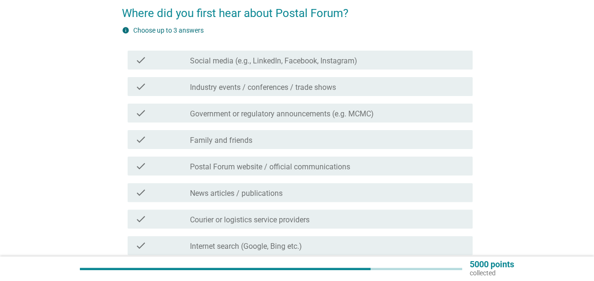
click at [283, 56] on label "Social media (e.g., LinkedIn, Facebook, Instagram)" at bounding box center [273, 60] width 167 height 9
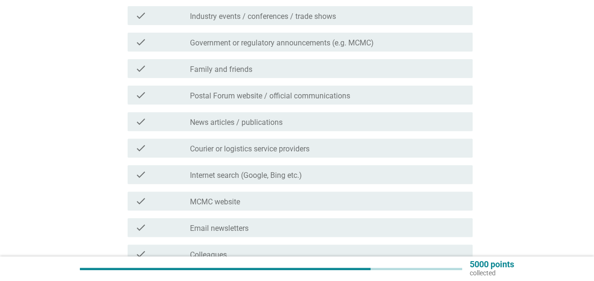
scroll to position [236, 0]
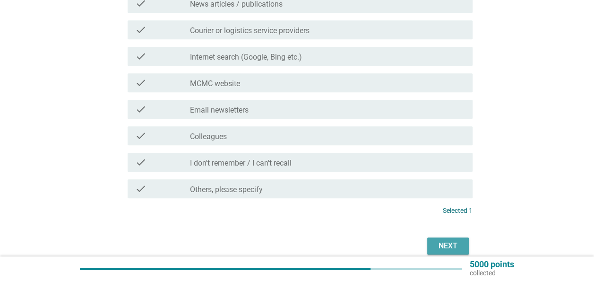
click at [443, 244] on div "Next" at bounding box center [448, 245] width 26 height 11
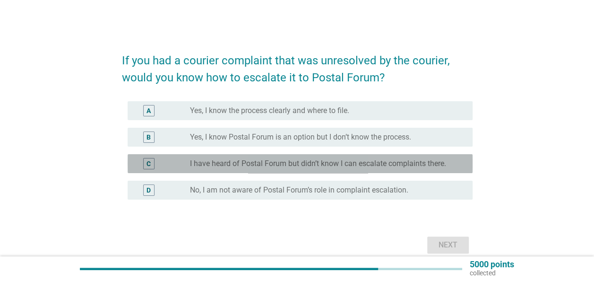
click at [302, 165] on label "I have heard of Postal Forum but didn’t know I can escalate complaints there." at bounding box center [318, 163] width 256 height 9
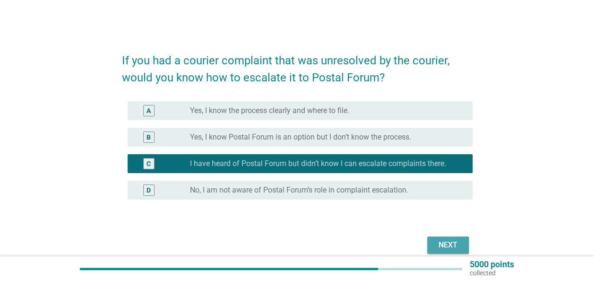
click at [437, 239] on div "Next" at bounding box center [448, 244] width 26 height 11
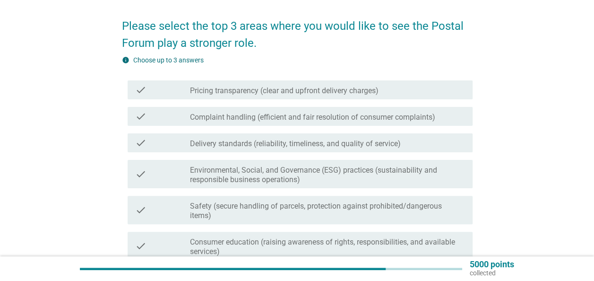
scroll to position [47, 0]
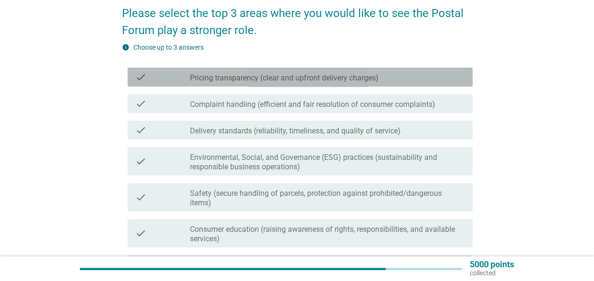
click at [250, 78] on label "Pricing transparency (clear and upfront delivery charges)" at bounding box center [284, 77] width 189 height 9
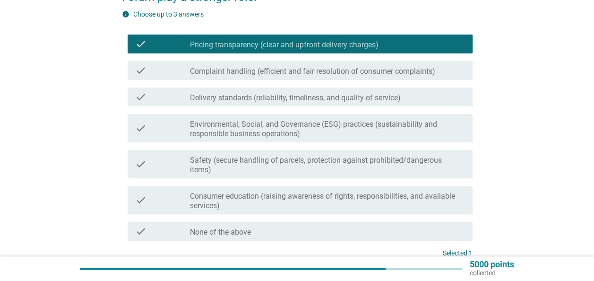
scroll to position [95, 0]
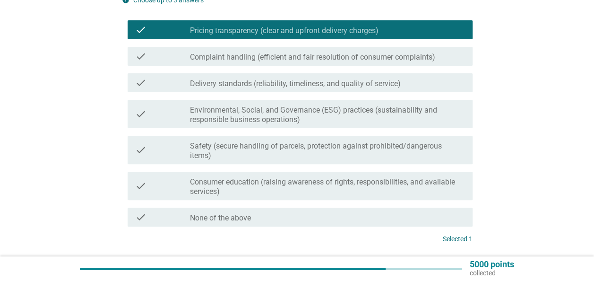
click at [238, 53] on label "Complaint handling (efficient and fair resolution of consumer complaints)" at bounding box center [312, 56] width 245 height 9
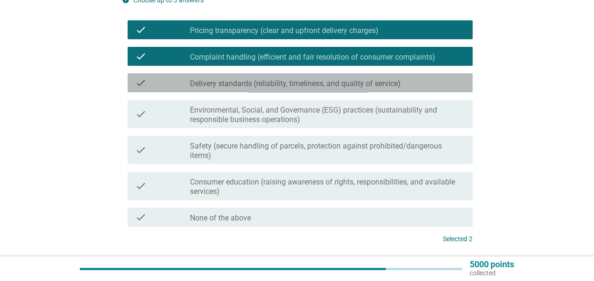
click at [290, 81] on label "Delivery standards (reliability, timeliness, and quality of service)" at bounding box center [295, 83] width 211 height 9
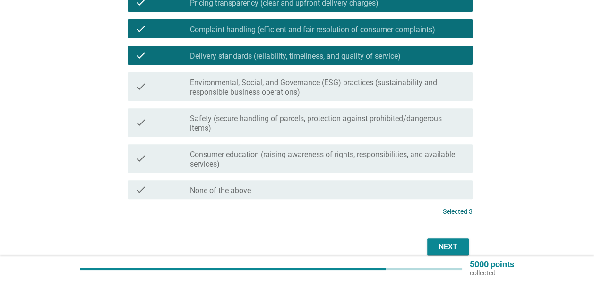
scroll to position [142, 0]
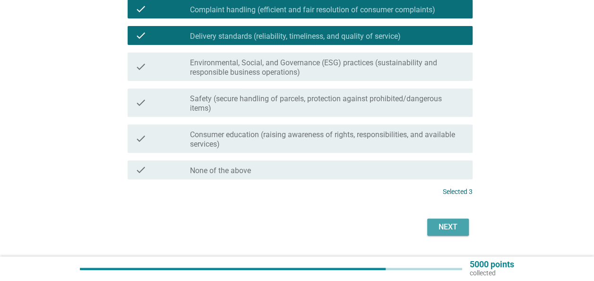
click at [428, 224] on button "Next" at bounding box center [448, 226] width 42 height 17
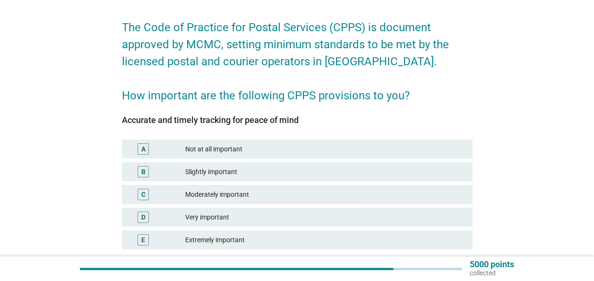
scroll to position [47, 0]
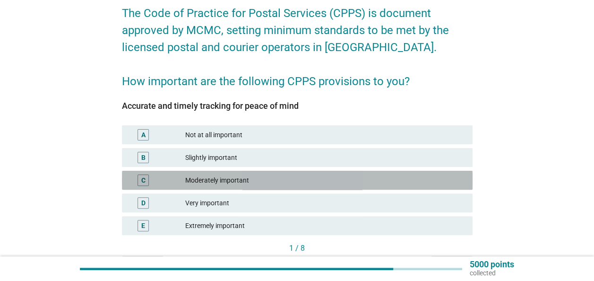
click at [241, 181] on div "Moderately important" at bounding box center [325, 179] width 280 height 11
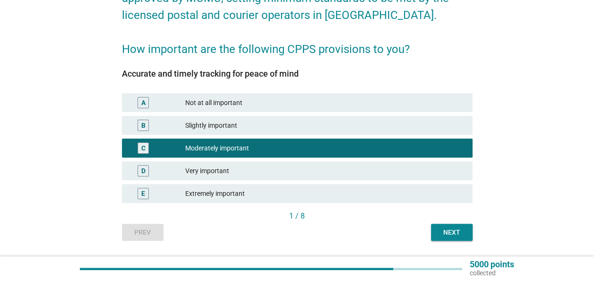
scroll to position [95, 0]
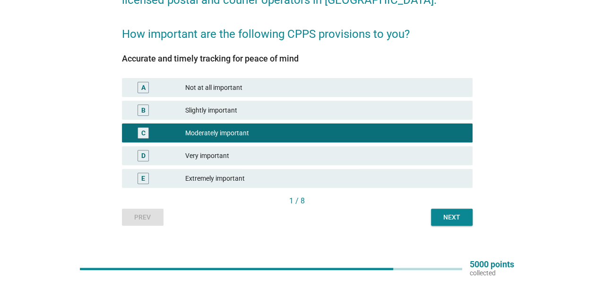
click at [287, 111] on div "Slightly important" at bounding box center [325, 109] width 280 height 11
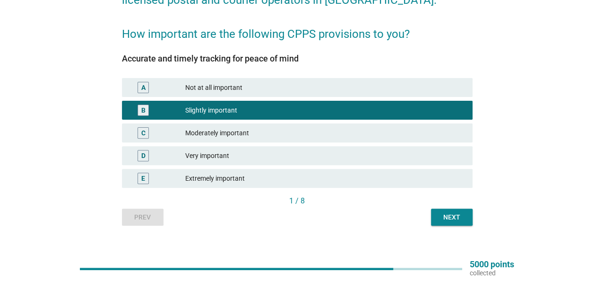
click at [266, 161] on div "Very important" at bounding box center [325, 155] width 280 height 11
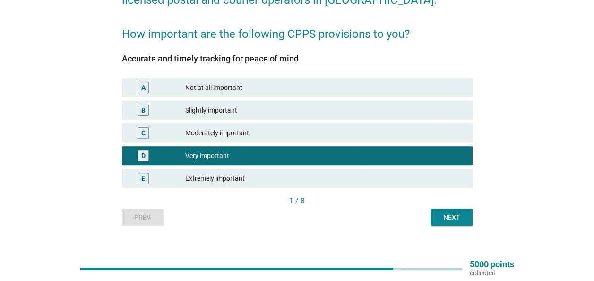
click at [443, 224] on button "Next" at bounding box center [452, 216] width 42 height 17
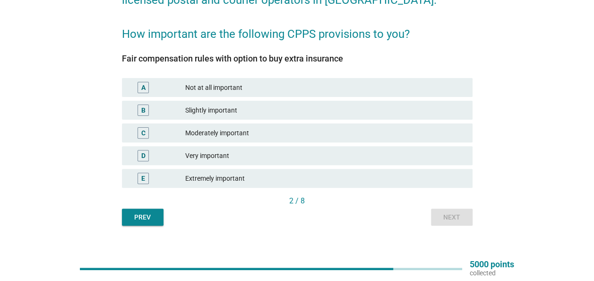
click at [287, 168] on div "E Extremely important" at bounding box center [297, 178] width 354 height 23
click at [285, 157] on div "Very important" at bounding box center [325, 155] width 280 height 11
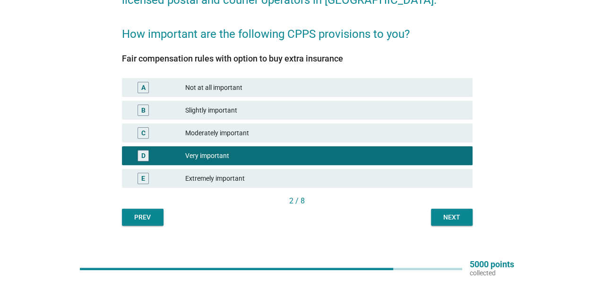
click at [458, 214] on div "Next" at bounding box center [452, 217] width 26 height 10
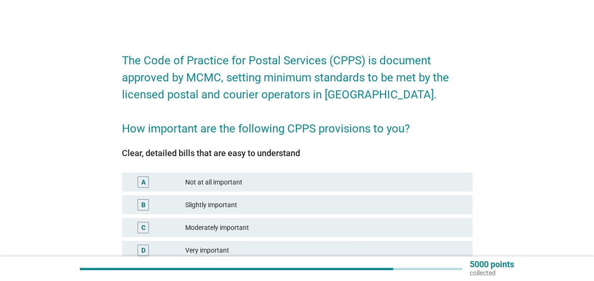
scroll to position [47, 0]
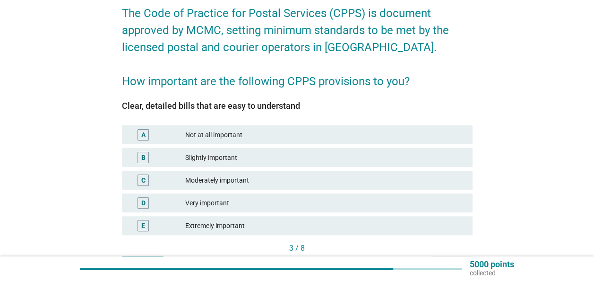
click at [249, 228] on div "Extremely important" at bounding box center [325, 225] width 280 height 11
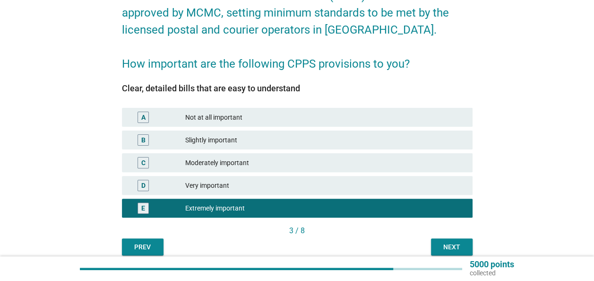
scroll to position [106, 0]
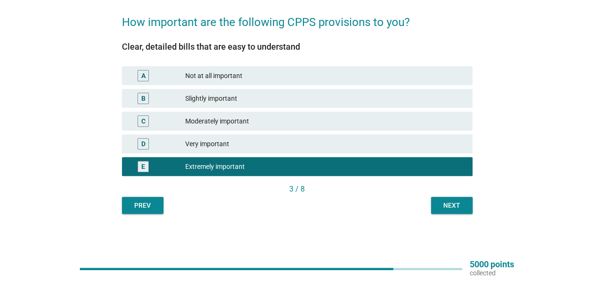
click at [443, 205] on div "Next" at bounding box center [452, 205] width 26 height 10
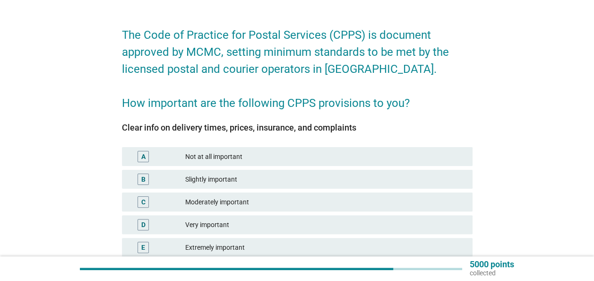
scroll to position [47, 0]
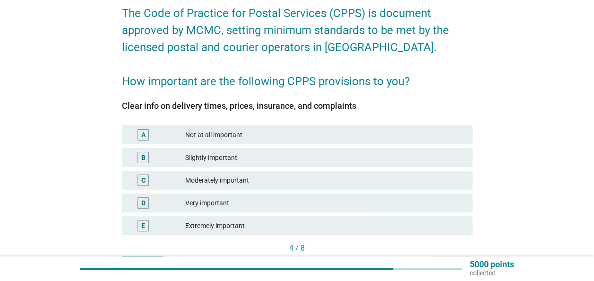
click at [290, 219] on div "E Extremely important" at bounding box center [297, 225] width 351 height 19
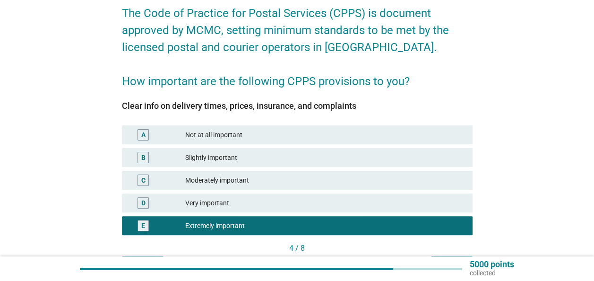
click at [312, 207] on div "Very important" at bounding box center [325, 202] width 280 height 11
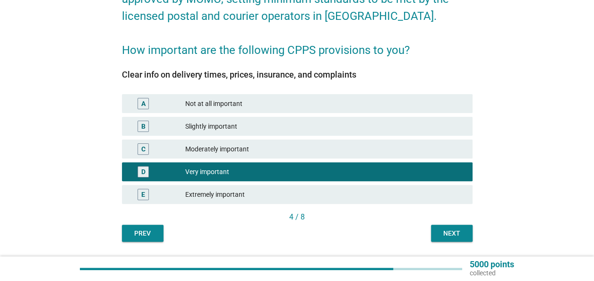
scroll to position [106, 0]
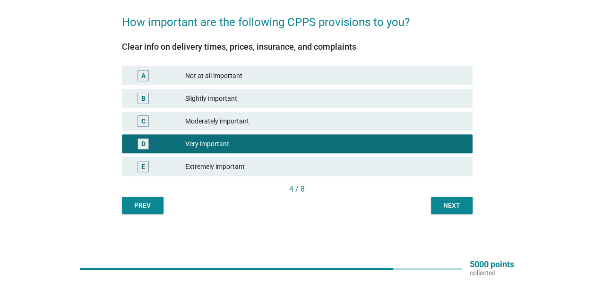
click at [451, 208] on div "Next" at bounding box center [452, 205] width 26 height 10
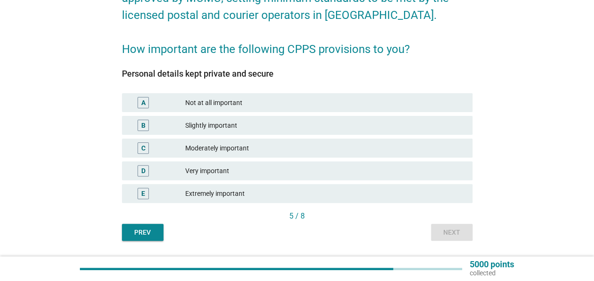
scroll to position [95, 0]
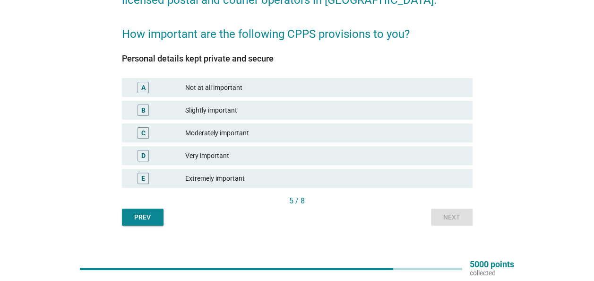
click at [275, 161] on div "D Very important" at bounding box center [297, 155] width 351 height 19
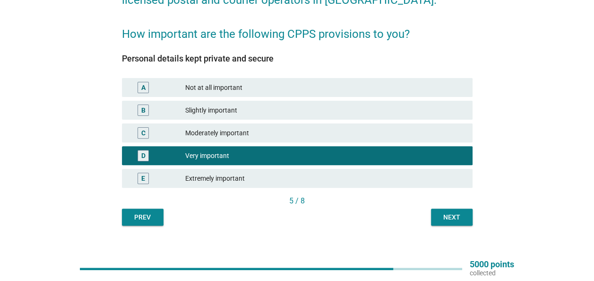
click at [324, 181] on div "Extremely important" at bounding box center [325, 177] width 280 height 11
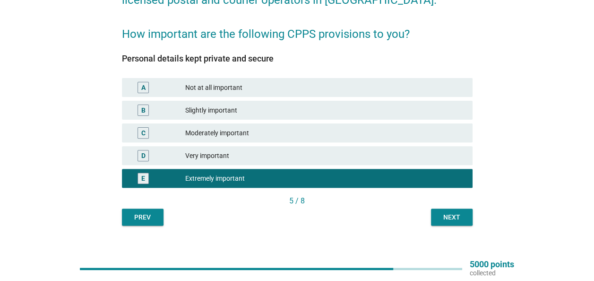
click at [446, 213] on div "Next" at bounding box center [452, 217] width 26 height 10
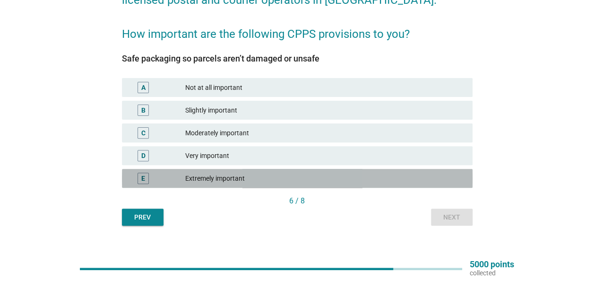
click at [230, 183] on div "Extremely important" at bounding box center [325, 177] width 280 height 11
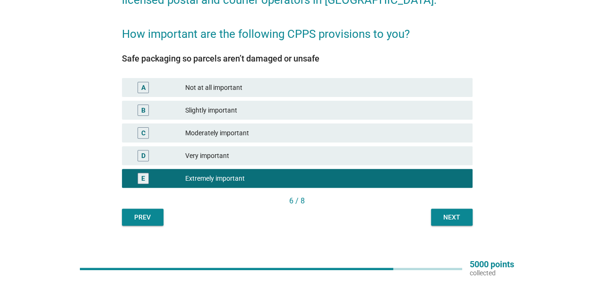
click at [448, 216] on div "Next" at bounding box center [452, 217] width 26 height 10
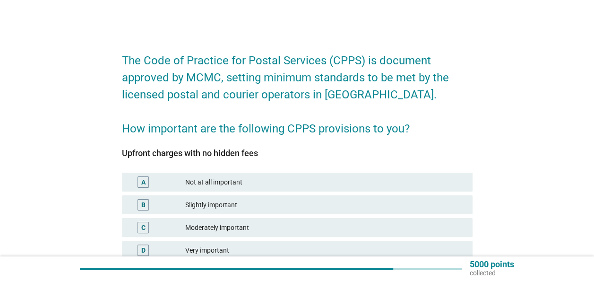
scroll to position [47, 0]
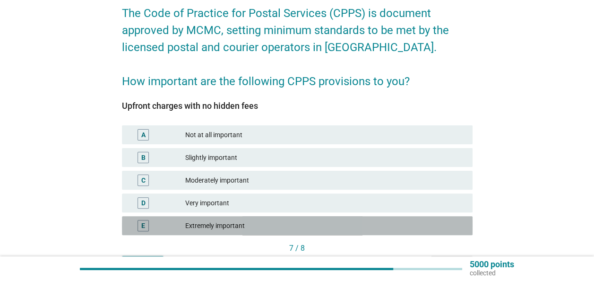
click at [291, 223] on div "Extremely important" at bounding box center [325, 225] width 280 height 11
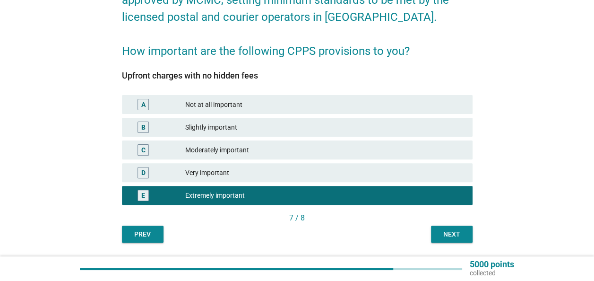
scroll to position [106, 0]
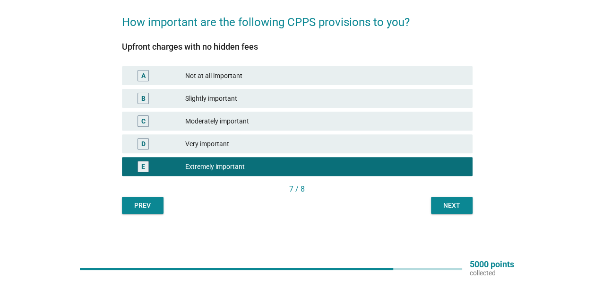
click at [345, 145] on div "Very important" at bounding box center [325, 143] width 280 height 11
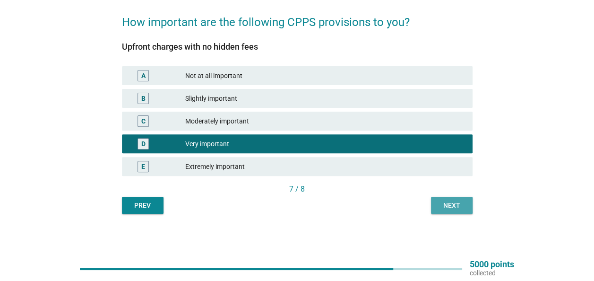
click at [447, 208] on div "Next" at bounding box center [452, 205] width 26 height 10
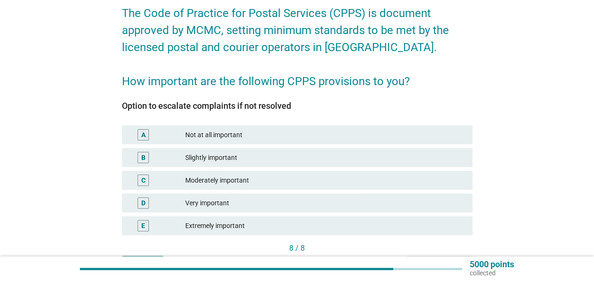
scroll to position [95, 0]
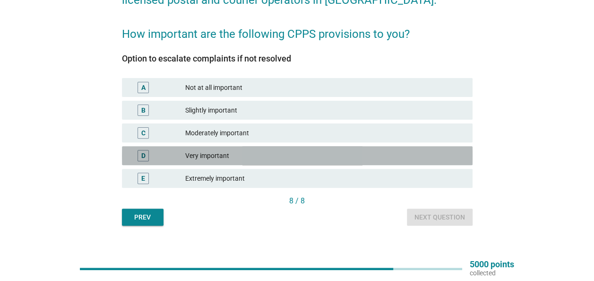
click at [258, 154] on div "Very important" at bounding box center [325, 155] width 280 height 11
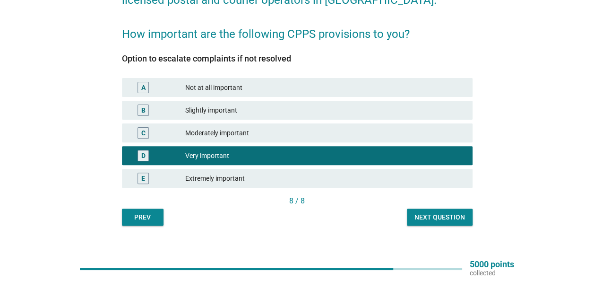
click at [448, 216] on div "Next question" at bounding box center [439, 217] width 51 height 10
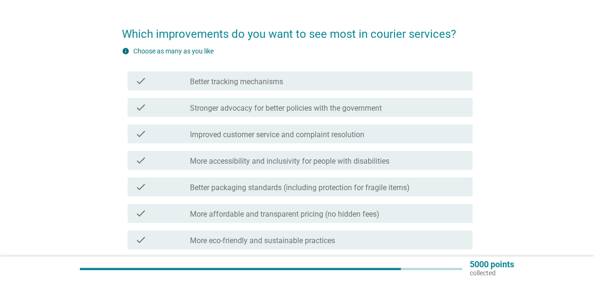
scroll to position [47, 0]
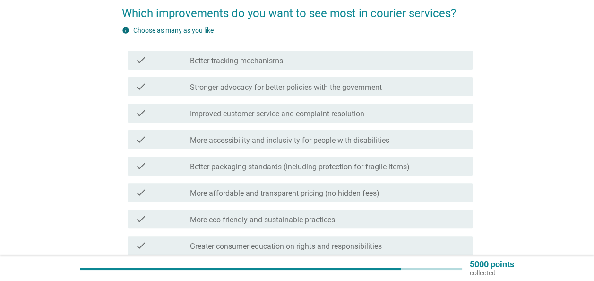
click at [279, 63] on label "Better tracking mechanisms" at bounding box center [236, 60] width 93 height 9
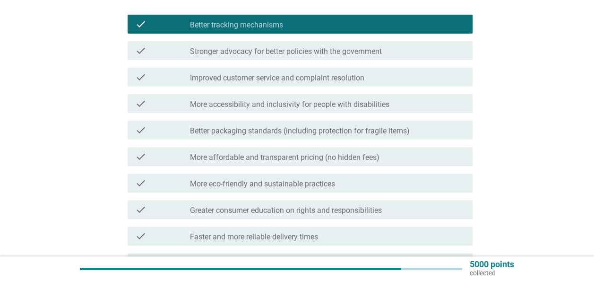
scroll to position [95, 0]
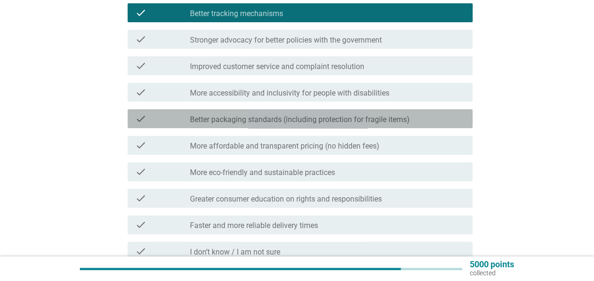
click at [319, 121] on label "Better packaging standards (including protection for fragile items)" at bounding box center [300, 119] width 220 height 9
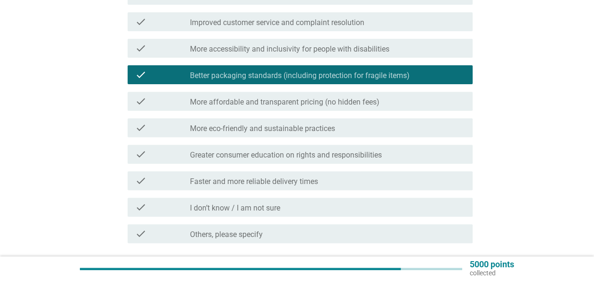
scroll to position [47, 0]
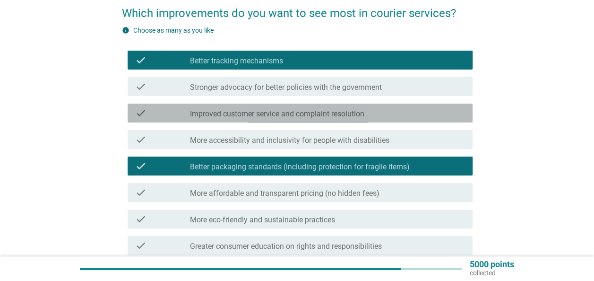
click at [286, 109] on label "Improved customer service and complaint resolution" at bounding box center [277, 113] width 174 height 9
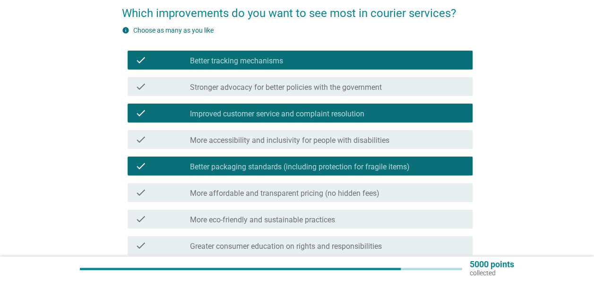
scroll to position [213, 0]
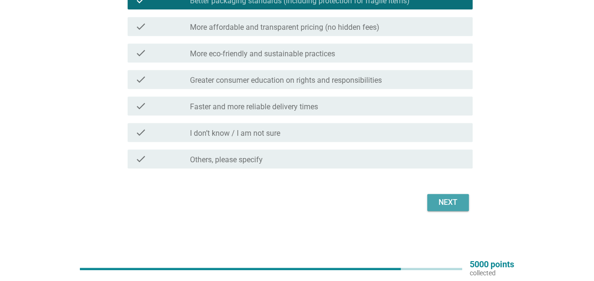
click at [441, 199] on div "Next" at bounding box center [448, 202] width 26 height 11
